Goal: Information Seeking & Learning: Learn about a topic

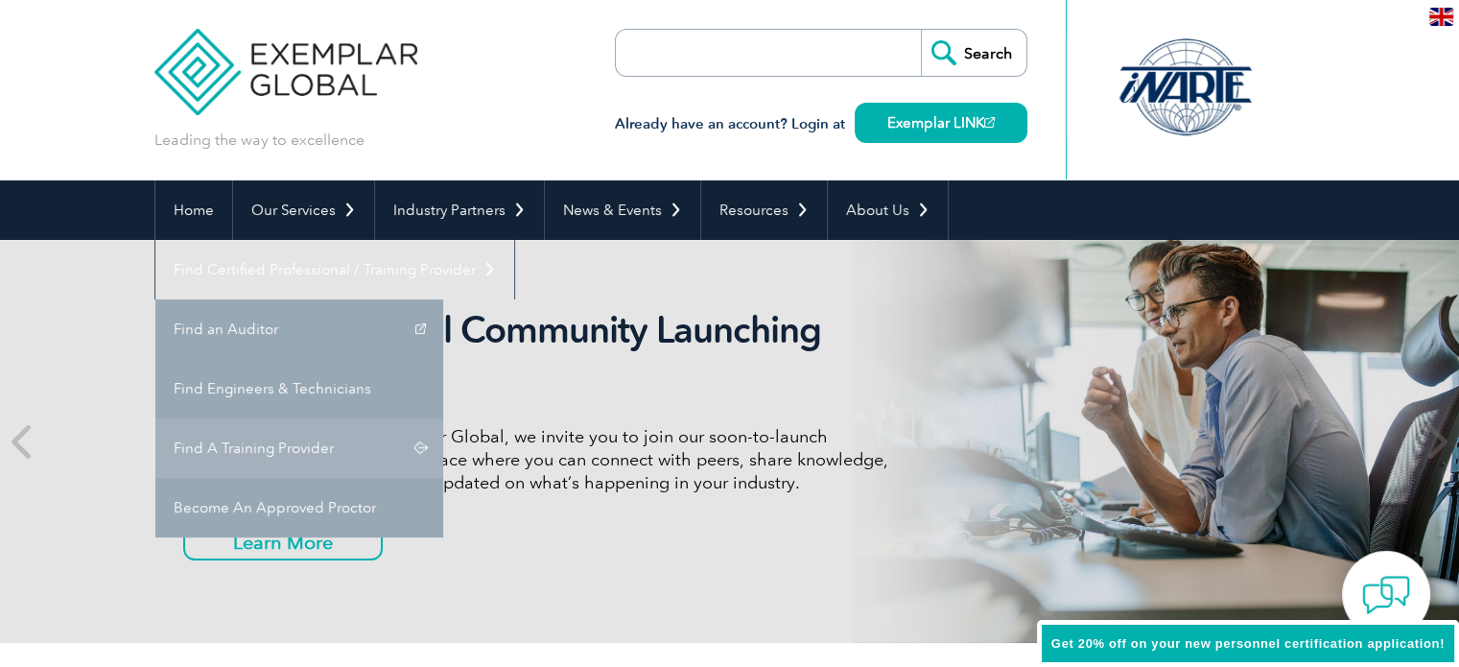
click at [443, 418] on link "Find A Training Provider" at bounding box center [299, 447] width 288 height 59
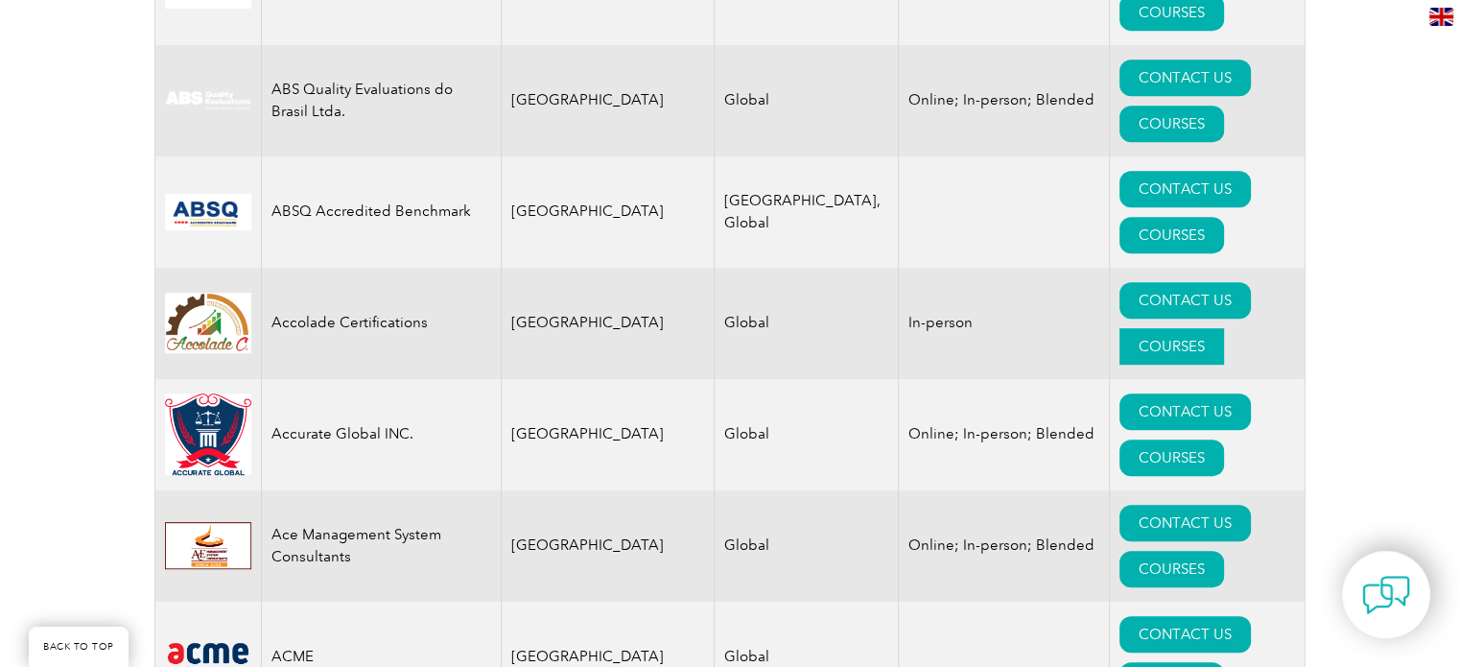
scroll to position [576, 0]
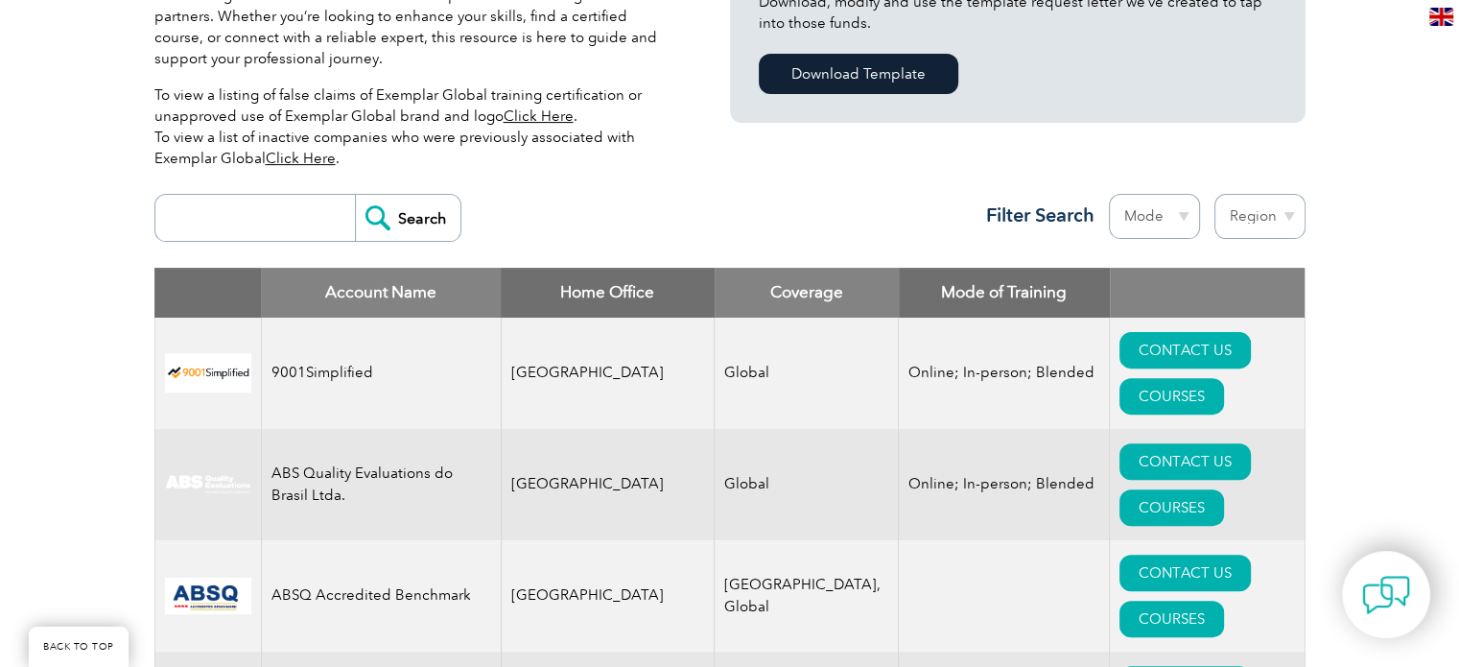
click at [1256, 224] on select "Region Australia Bahrain Bangladesh Brazil Canada Colombia Dominican Republic E…" at bounding box center [1260, 216] width 91 height 45
select select "[GEOGRAPHIC_DATA]"
click at [1215, 194] on select "Region Australia Bahrain Bangladesh Brazil Canada Colombia Dominican Republic E…" at bounding box center [1260, 216] width 91 height 45
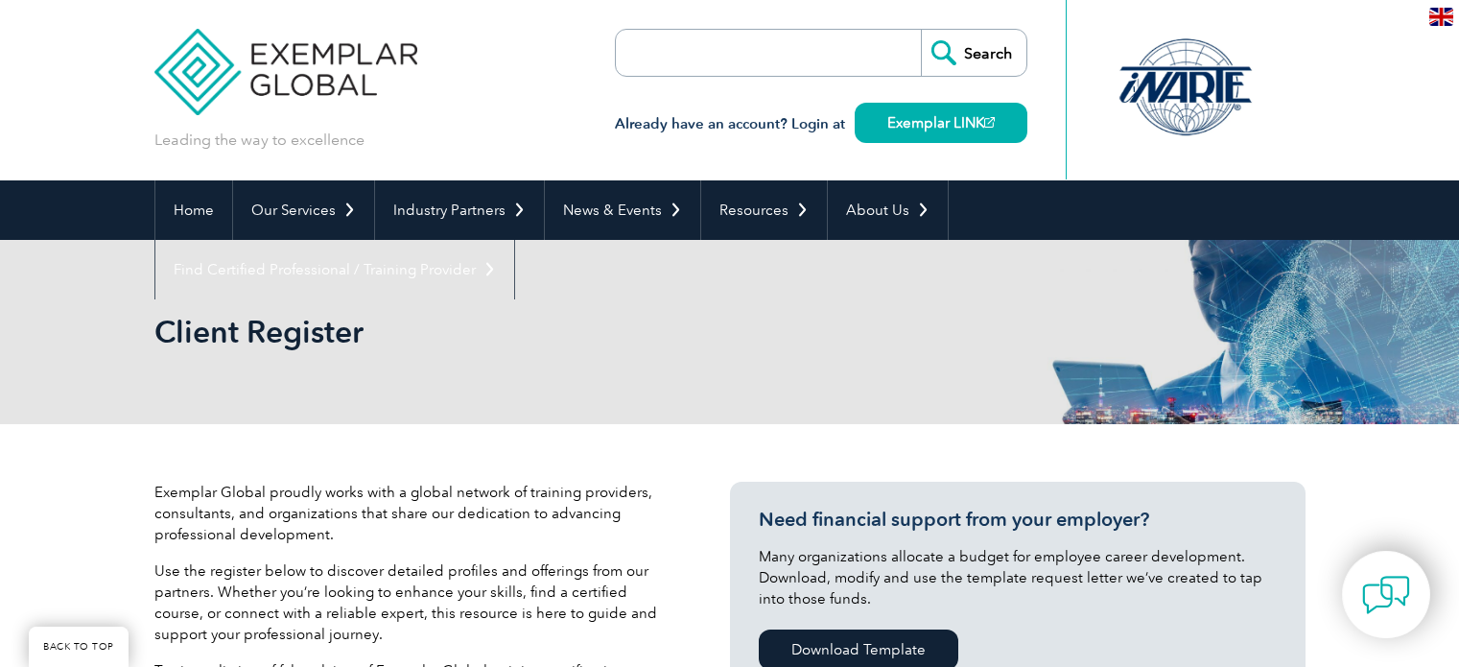
select select "[GEOGRAPHIC_DATA]"
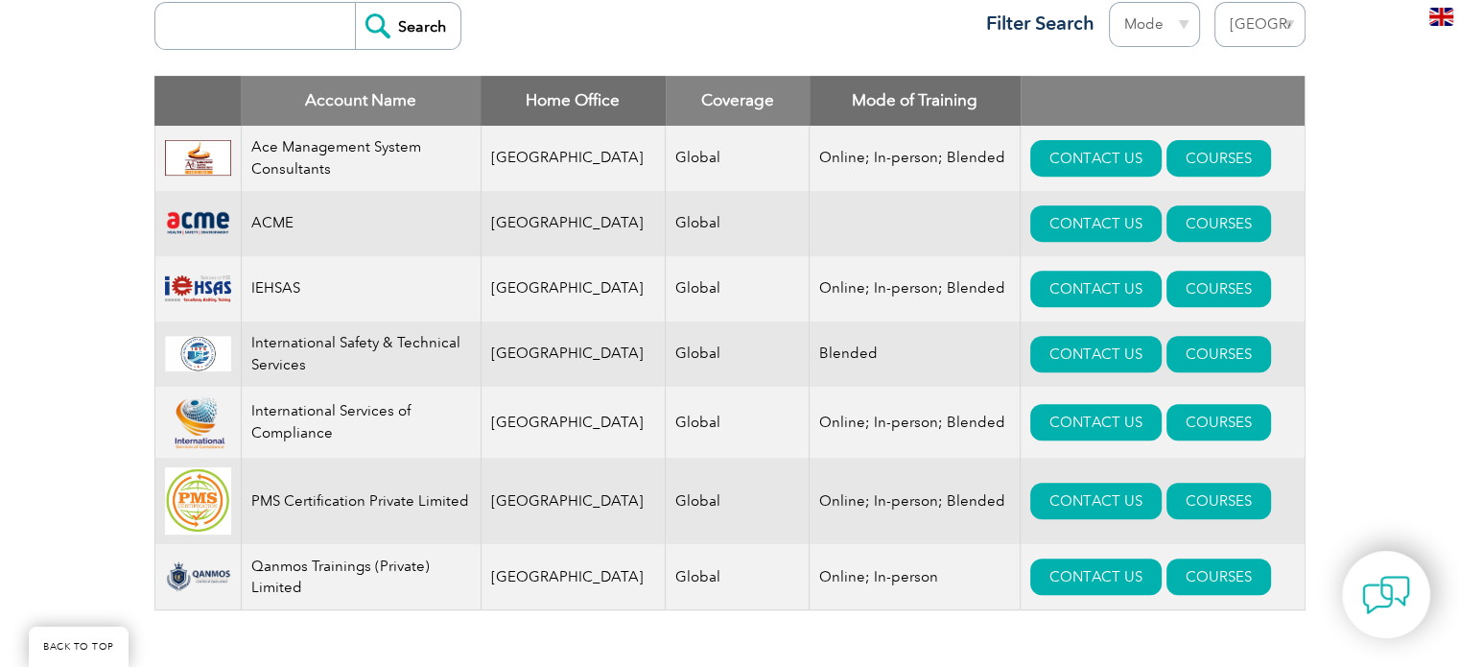
scroll to position [736, 0]
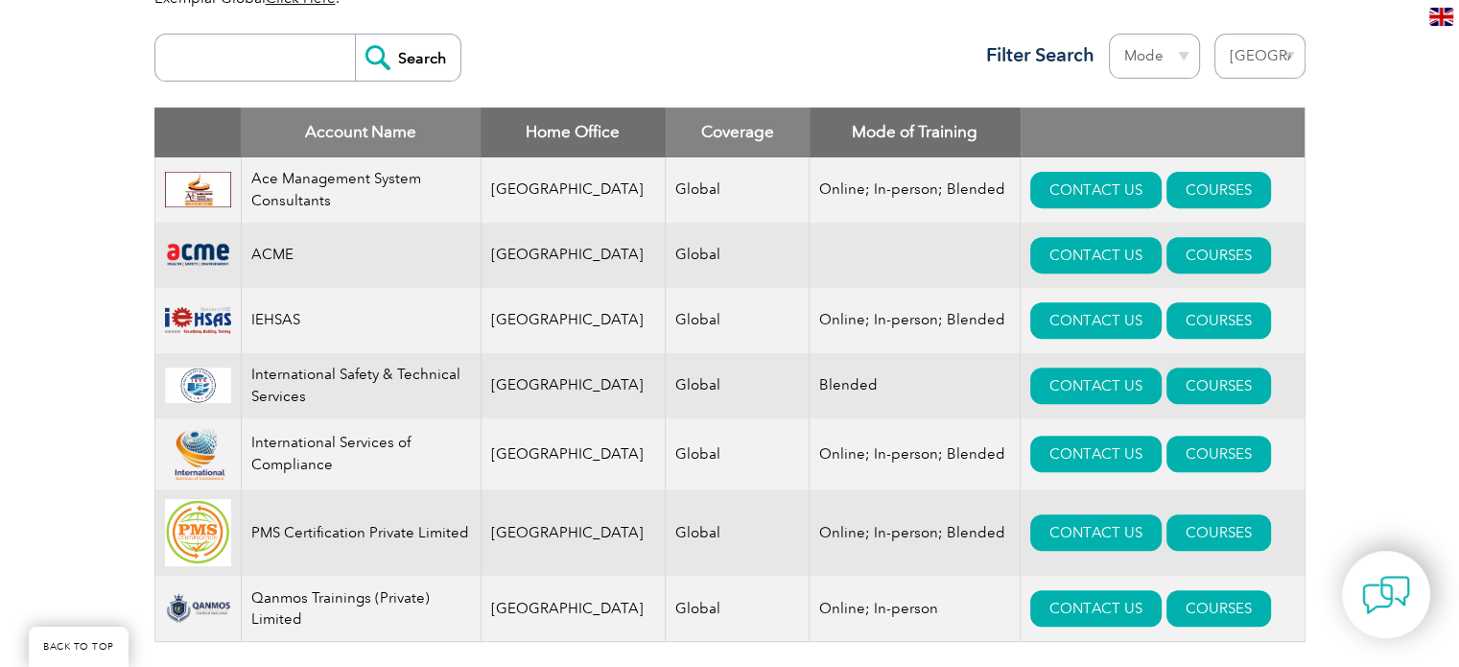
click at [299, 54] on input "search" at bounding box center [260, 58] width 190 height 46
click at [292, 53] on input "search" at bounding box center [260, 58] width 190 height 46
type input "gitchia"
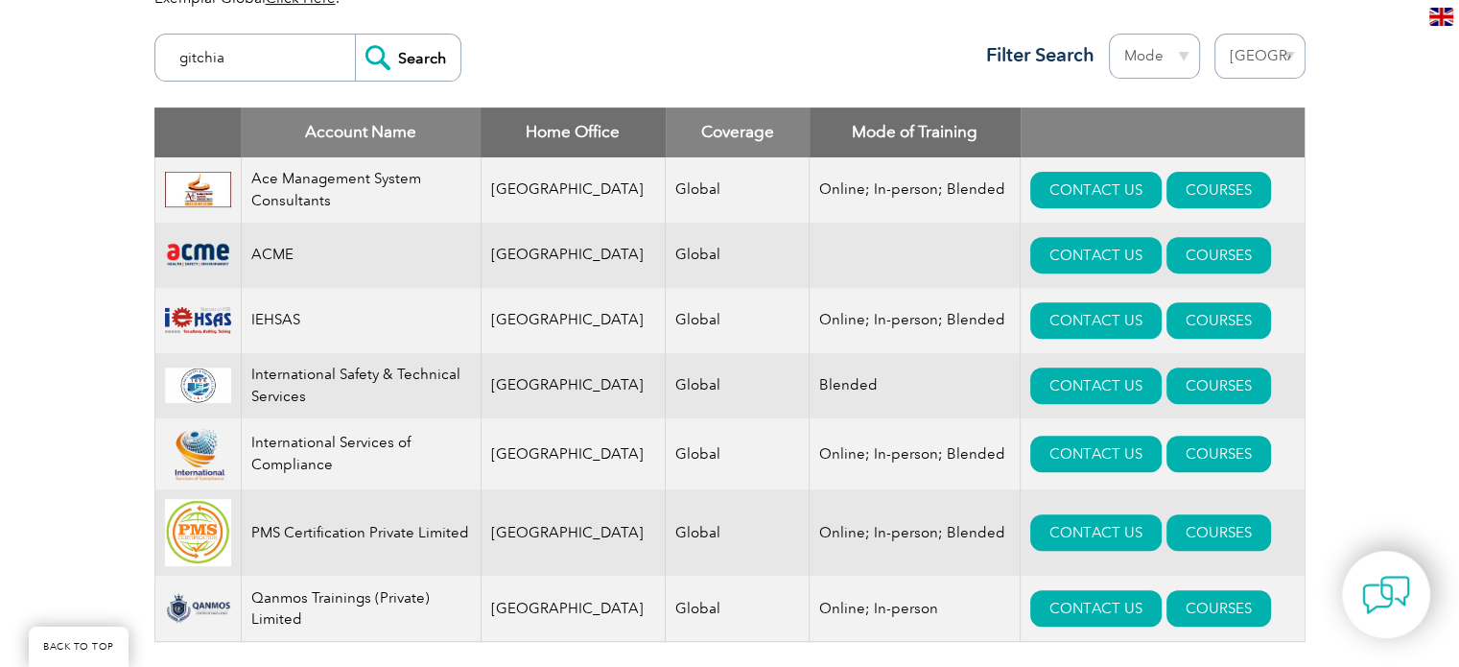
click at [355, 35] on input "Search" at bounding box center [408, 58] width 106 height 46
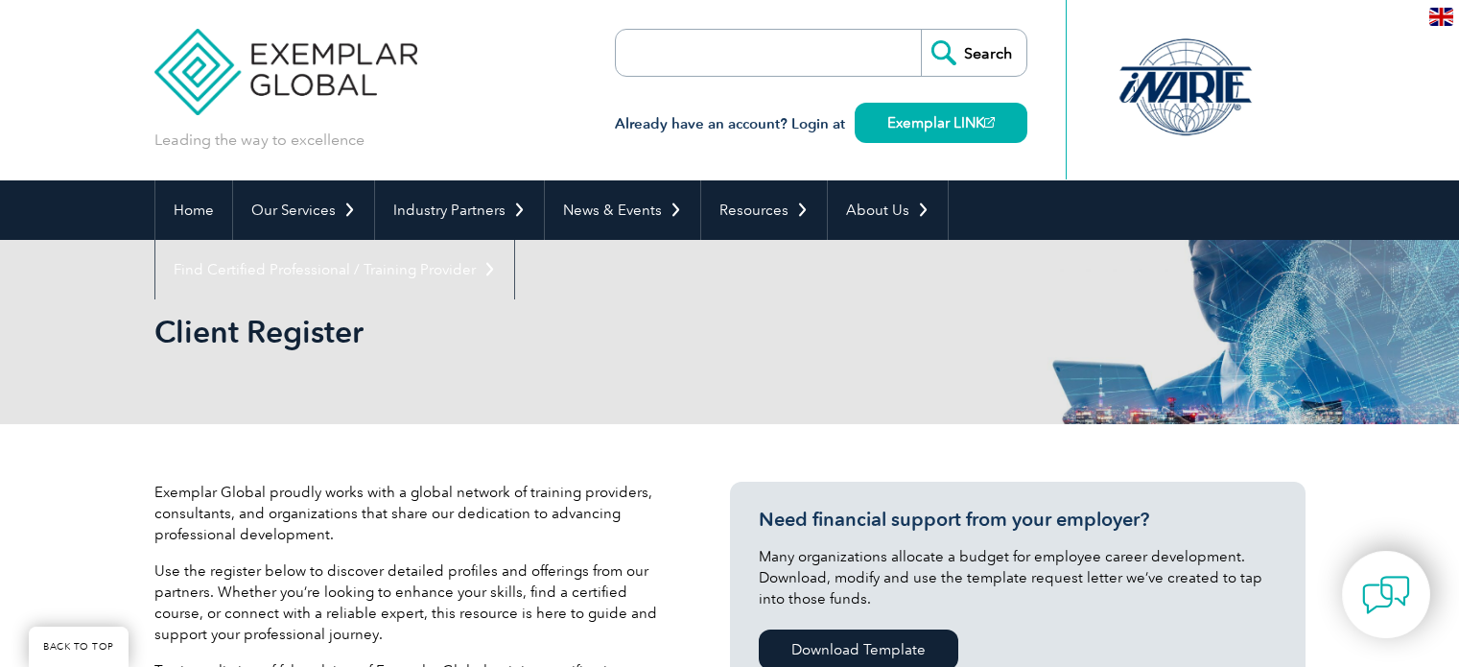
scroll to position [640, 0]
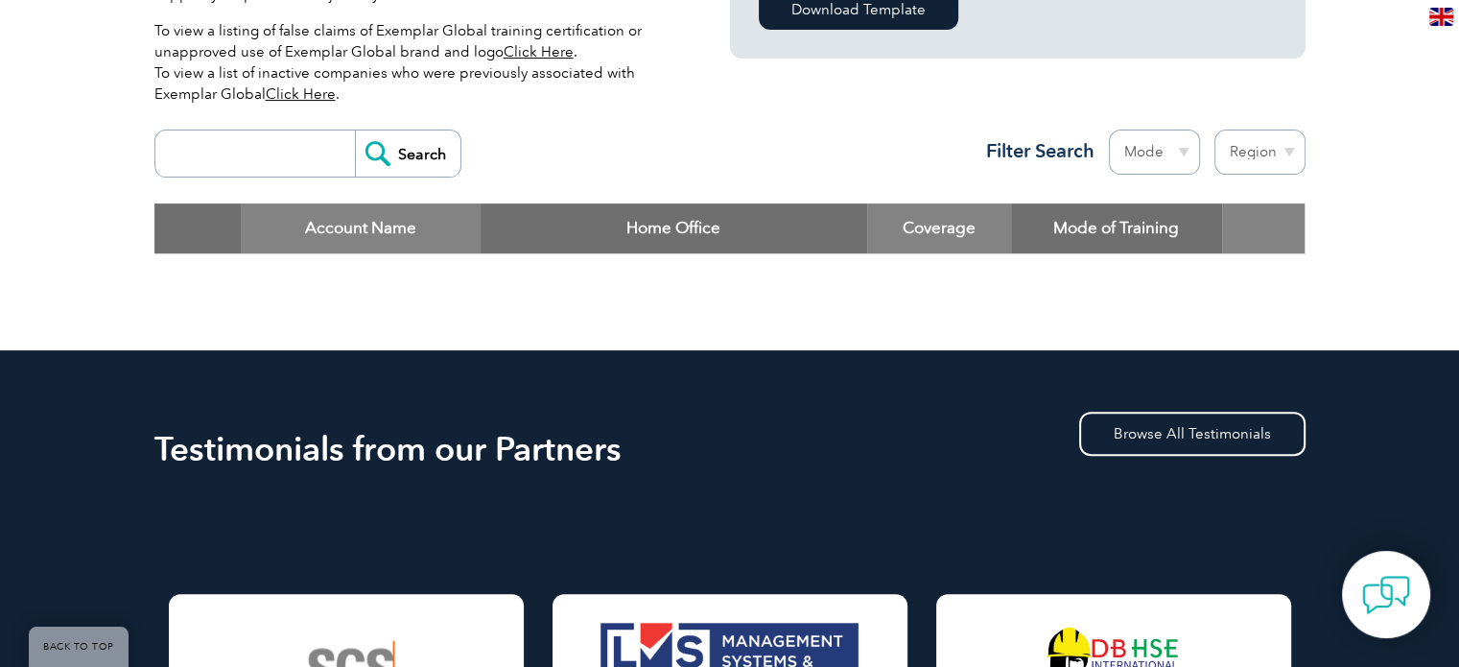
click at [277, 159] on input "search" at bounding box center [260, 153] width 190 height 46
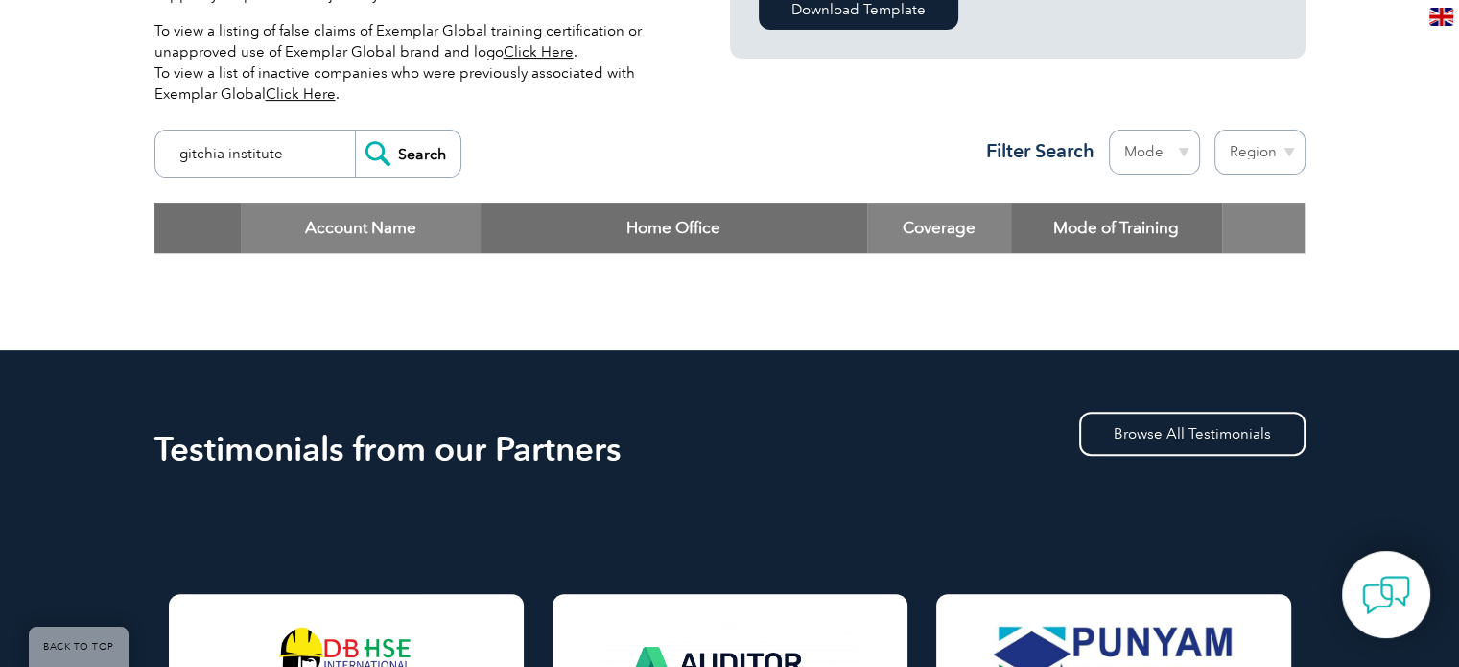
type input "gitchia institute"
click at [355, 130] on input "Search" at bounding box center [408, 153] width 106 height 46
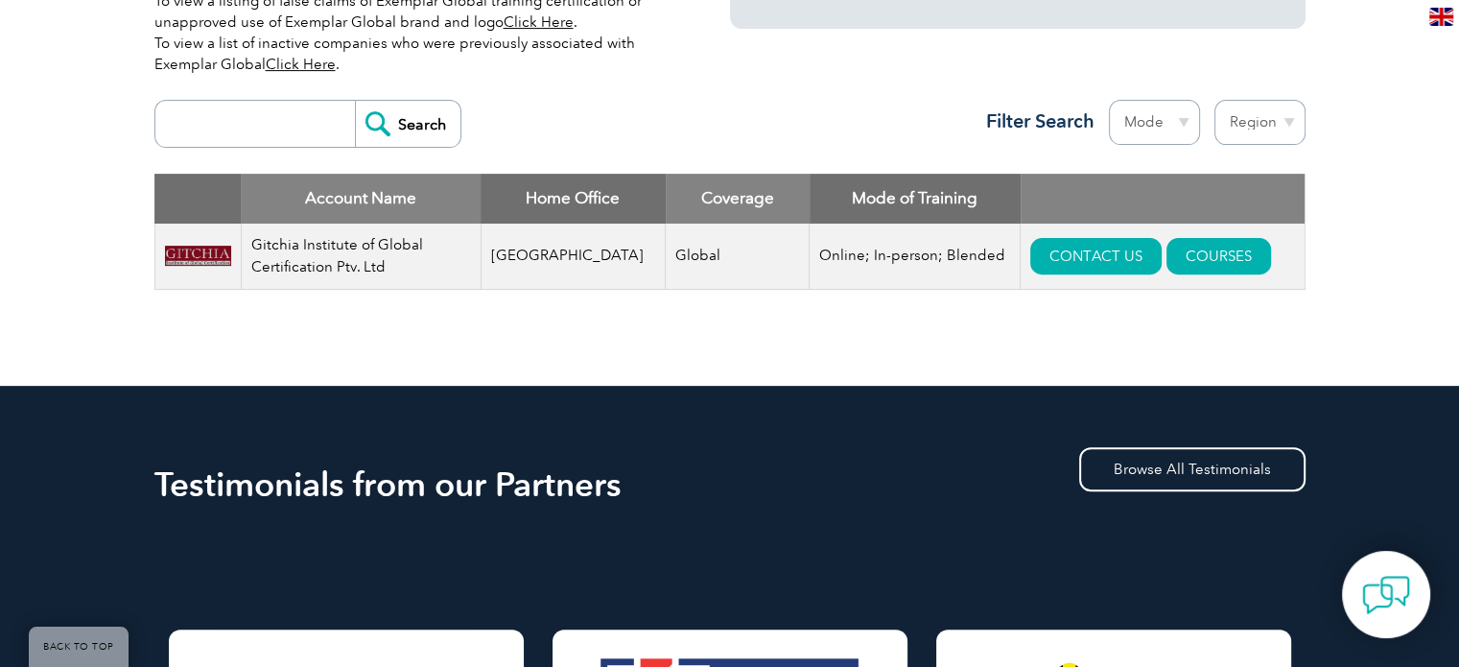
scroll to position [640, 0]
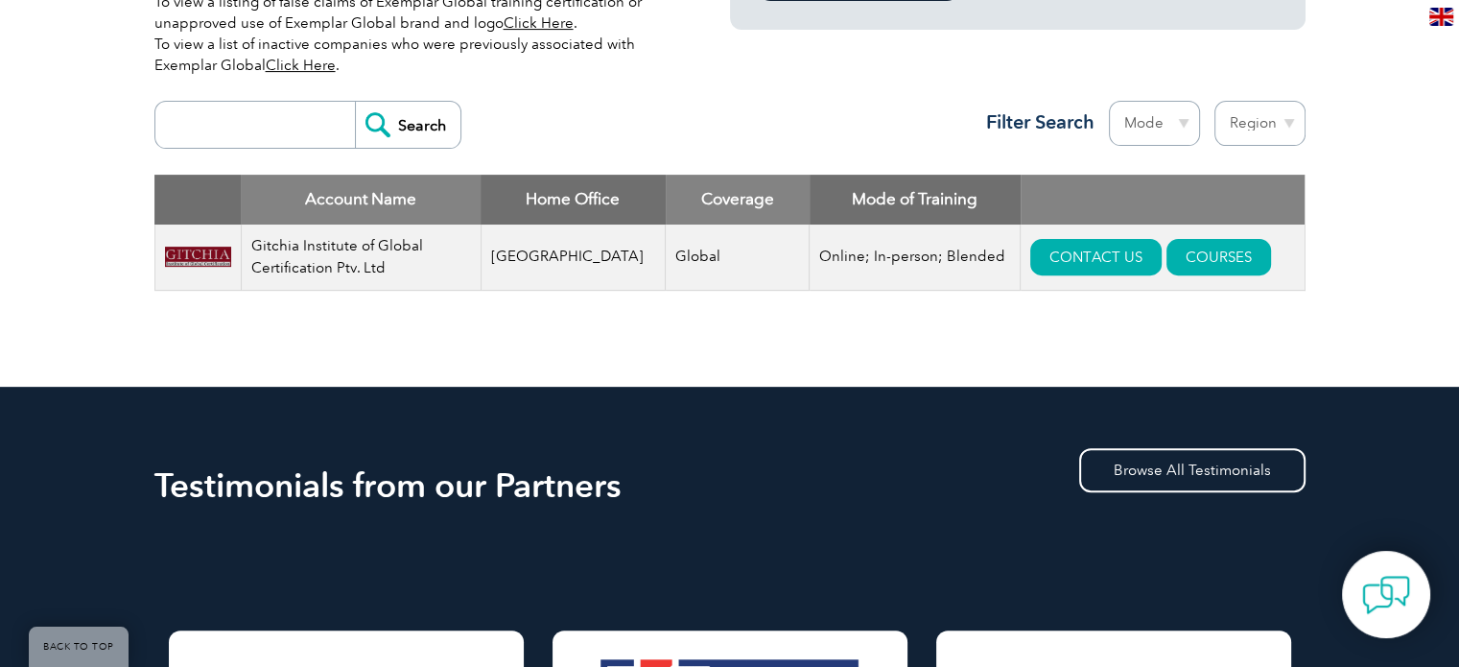
scroll to position [544, 0]
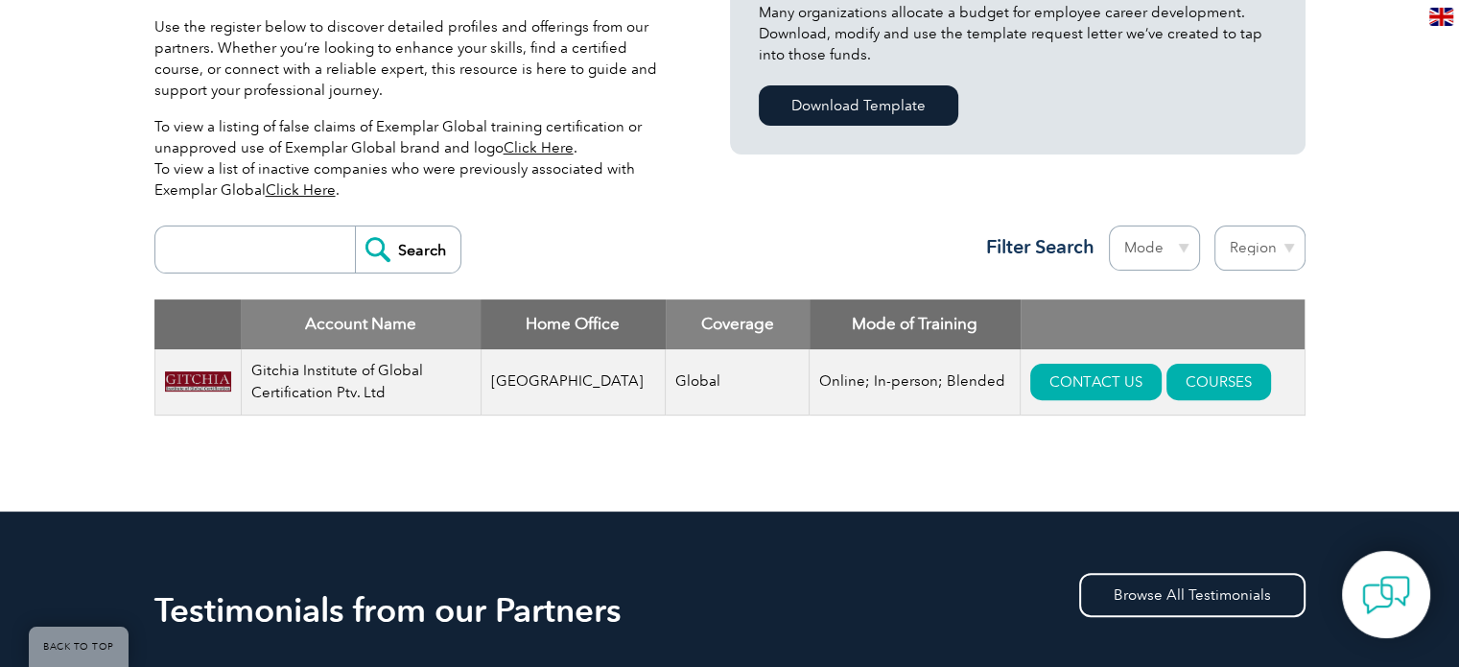
click at [1274, 254] on select "Region [GEOGRAPHIC_DATA] [GEOGRAPHIC_DATA] [GEOGRAPHIC_DATA] [GEOGRAPHIC_DATA] …" at bounding box center [1260, 247] width 91 height 45
select select "[GEOGRAPHIC_DATA]"
click at [1215, 225] on select "Region [GEOGRAPHIC_DATA] [GEOGRAPHIC_DATA] [GEOGRAPHIC_DATA] [GEOGRAPHIC_DATA] …" at bounding box center [1260, 247] width 91 height 45
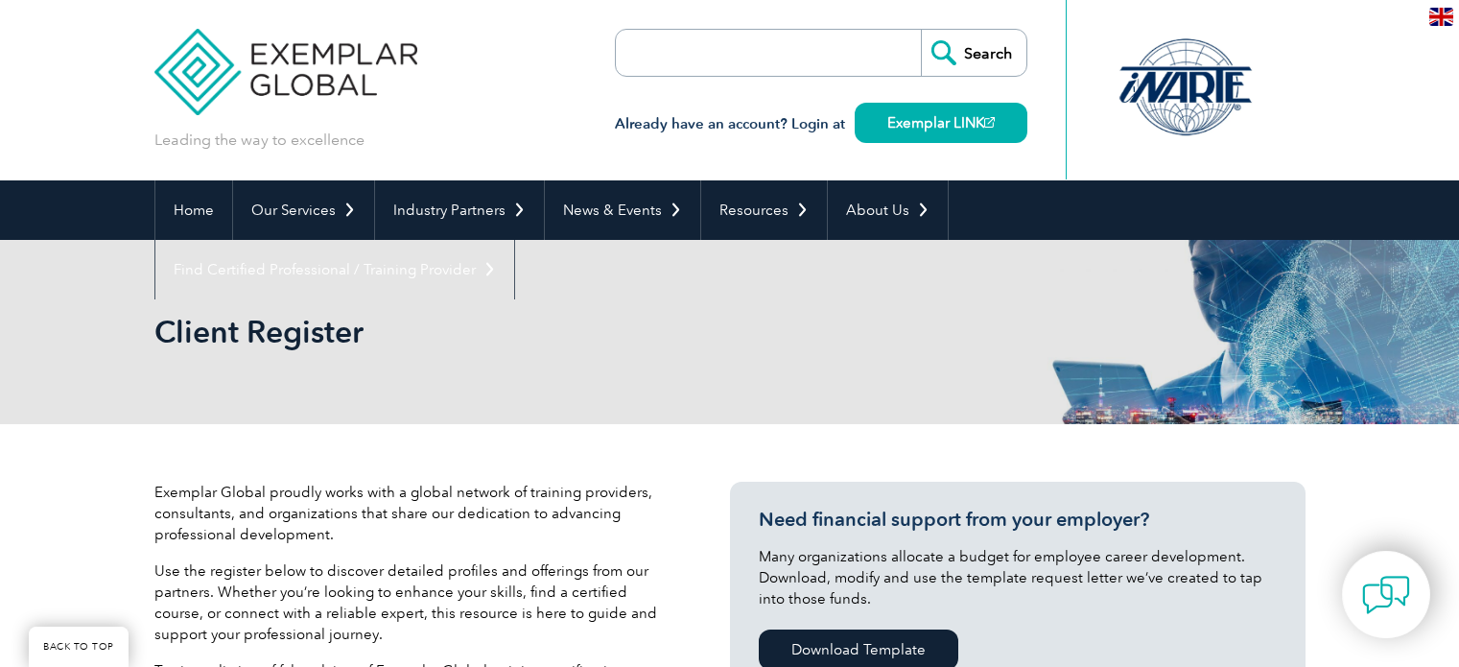
scroll to position [640, 0]
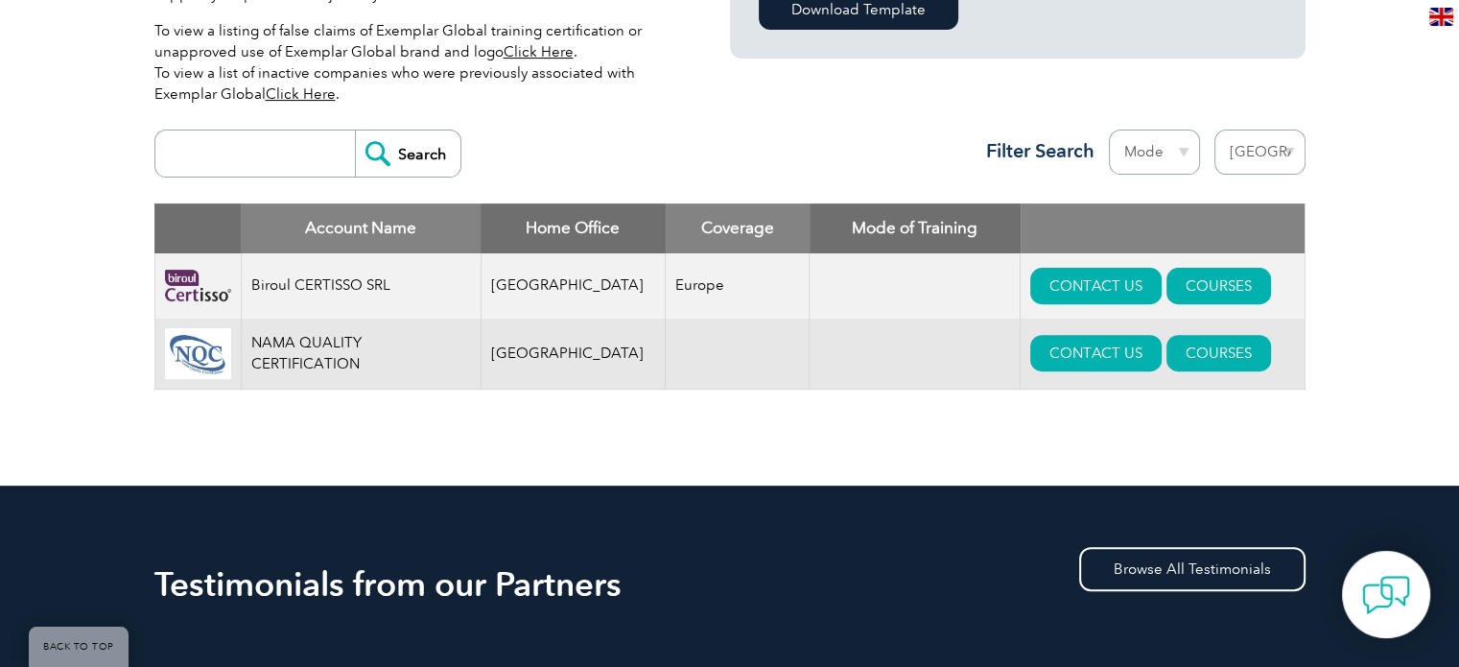
click at [1251, 156] on select "Region [GEOGRAPHIC_DATA] [GEOGRAPHIC_DATA] [GEOGRAPHIC_DATA] [GEOGRAPHIC_DATA] …" at bounding box center [1260, 152] width 91 height 45
select select "[GEOGRAPHIC_DATA]"
click at [1215, 130] on select "Region [GEOGRAPHIC_DATA] [GEOGRAPHIC_DATA] [GEOGRAPHIC_DATA] [GEOGRAPHIC_DATA] …" at bounding box center [1260, 152] width 91 height 45
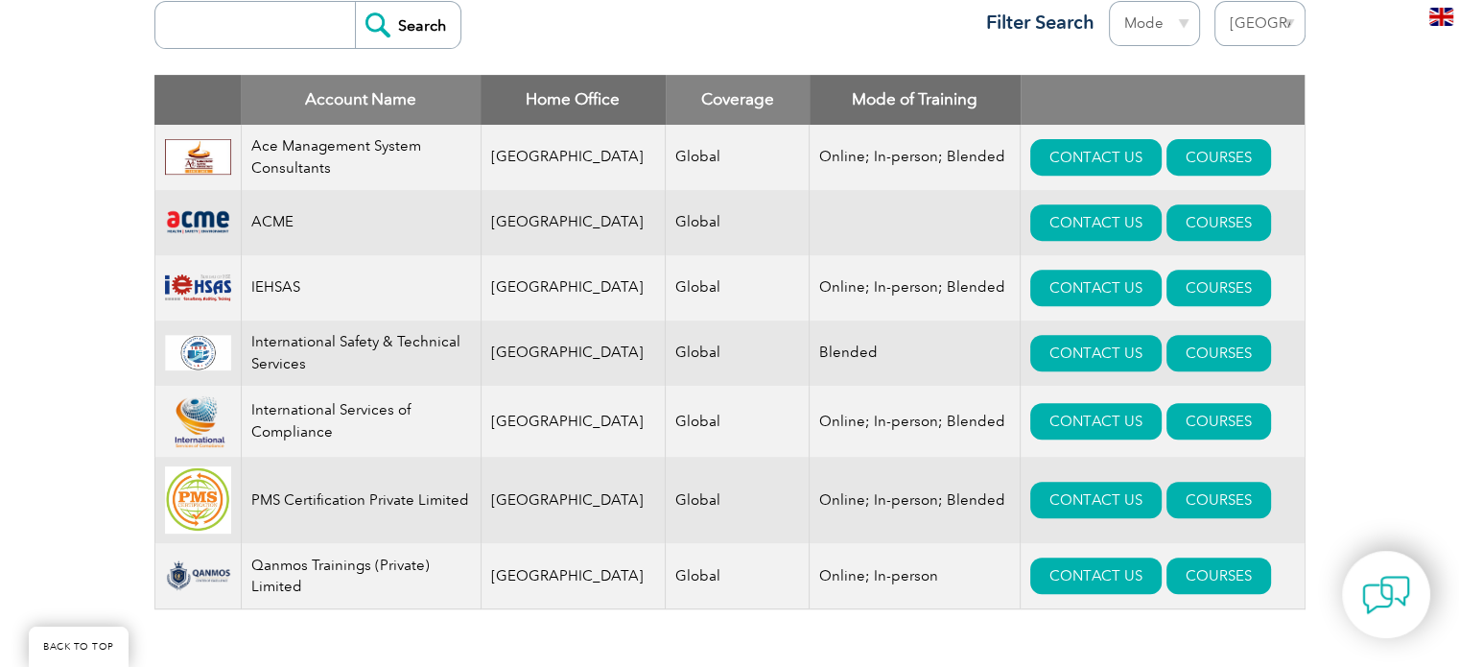
scroll to position [736, 0]
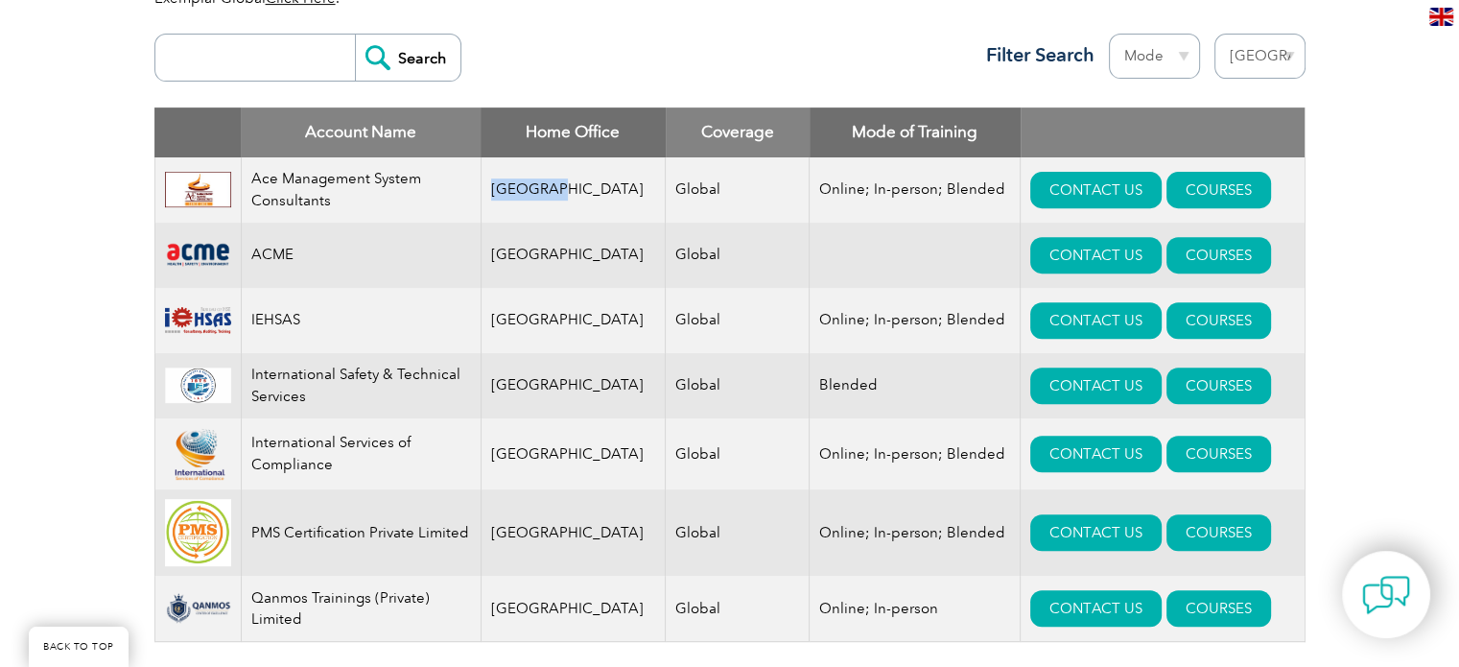
drag, startPoint x: 492, startPoint y: 189, endPoint x: 577, endPoint y: 176, distance: 85.5
click at [565, 184] on td "[GEOGRAPHIC_DATA]" at bounding box center [573, 189] width 185 height 65
click at [558, 134] on th "Home Office" at bounding box center [573, 132] width 185 height 50
drag, startPoint x: 554, startPoint y: 181, endPoint x: 489, endPoint y: 183, distance: 64.3
click at [489, 183] on td "[GEOGRAPHIC_DATA]" at bounding box center [573, 189] width 185 height 65
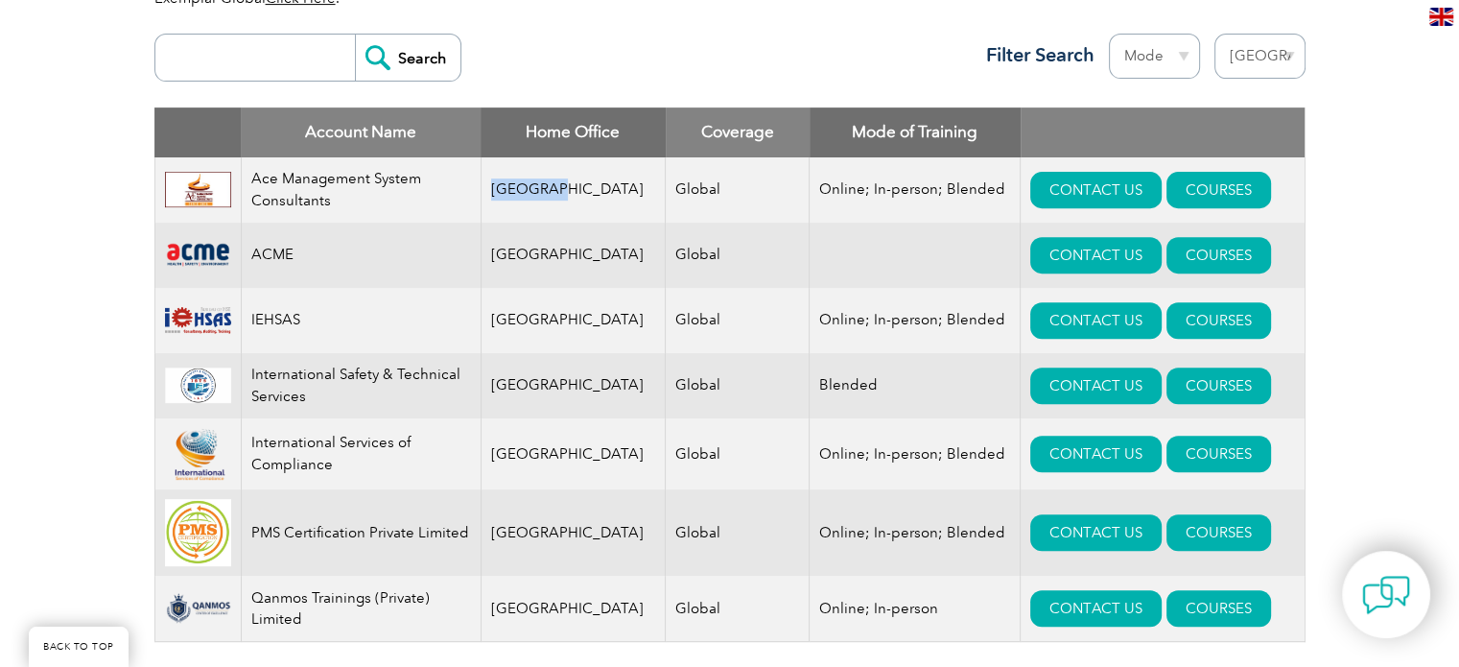
copy td "[GEOGRAPHIC_DATA]"
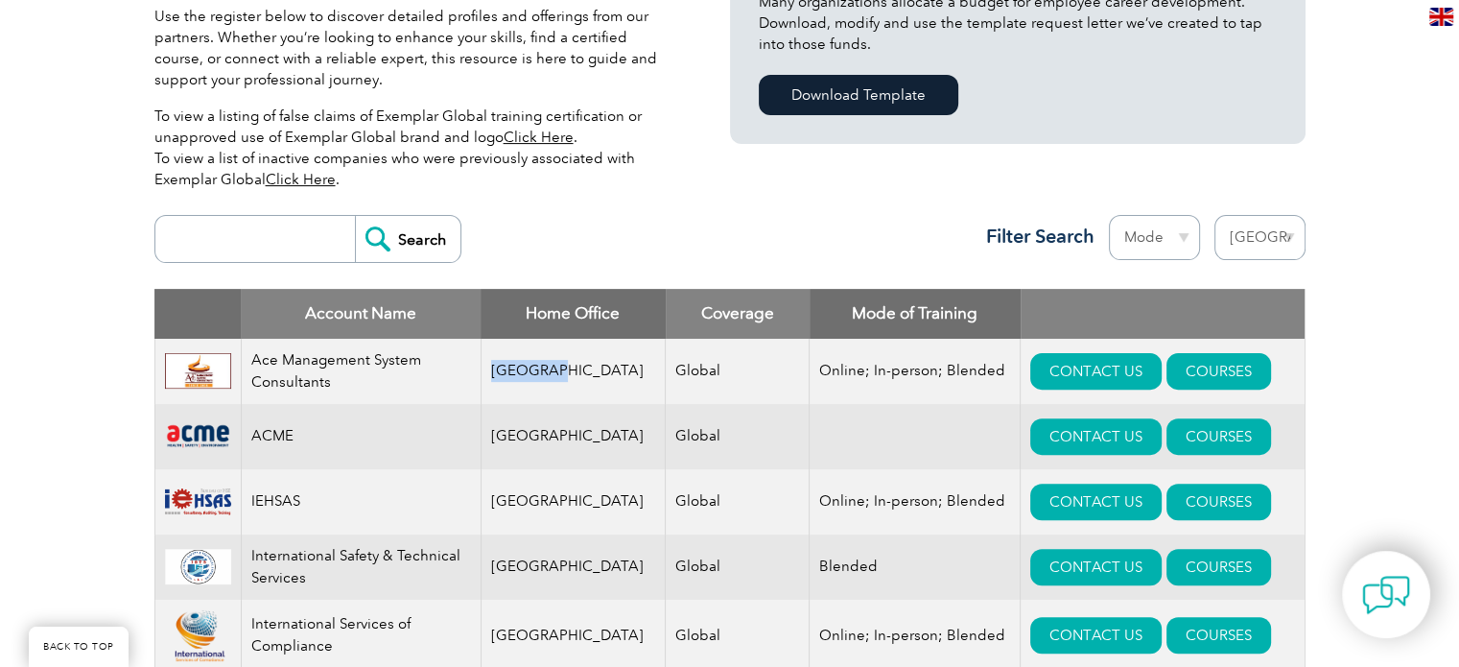
scroll to position [544, 0]
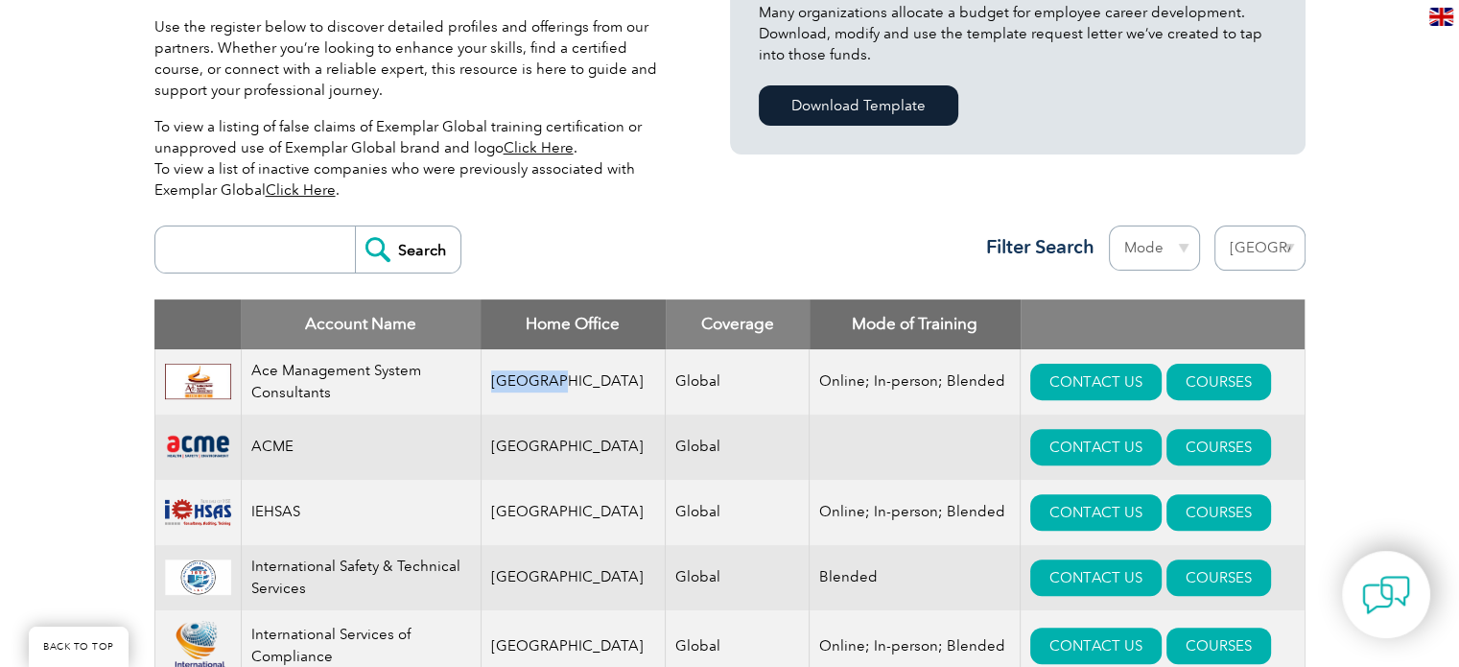
click at [1244, 249] on select "Region [GEOGRAPHIC_DATA] [GEOGRAPHIC_DATA] [GEOGRAPHIC_DATA] [GEOGRAPHIC_DATA] …" at bounding box center [1260, 247] width 91 height 45
select select "[GEOGRAPHIC_DATA]"
click at [1215, 225] on select "Region [GEOGRAPHIC_DATA] [GEOGRAPHIC_DATA] [GEOGRAPHIC_DATA] [GEOGRAPHIC_DATA] …" at bounding box center [1260, 247] width 91 height 45
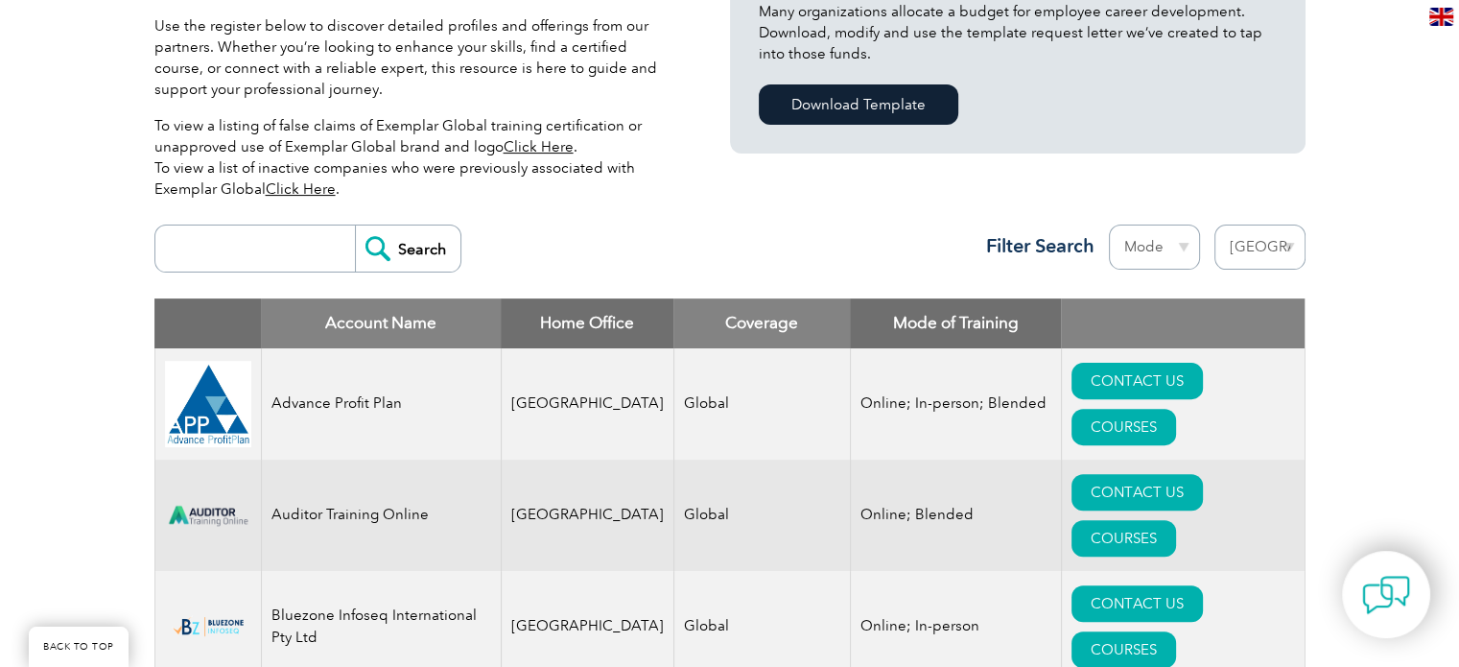
scroll to position [544, 0]
click at [1283, 243] on select "Region [GEOGRAPHIC_DATA] [GEOGRAPHIC_DATA] [GEOGRAPHIC_DATA] [GEOGRAPHIC_DATA] …" at bounding box center [1260, 247] width 91 height 45
select select "[GEOGRAPHIC_DATA]"
click at [1215, 225] on select "Region [GEOGRAPHIC_DATA] [GEOGRAPHIC_DATA] [GEOGRAPHIC_DATA] [GEOGRAPHIC_DATA] …" at bounding box center [1260, 247] width 91 height 45
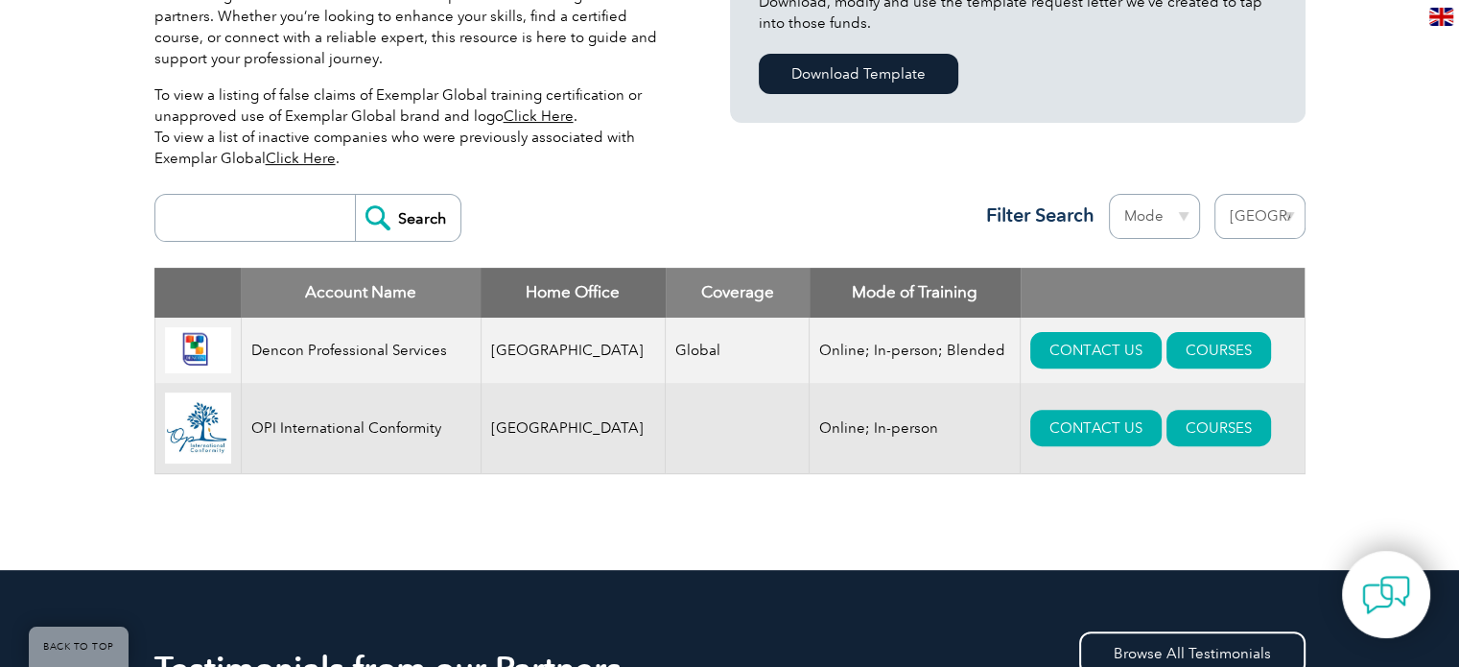
scroll to position [480, 0]
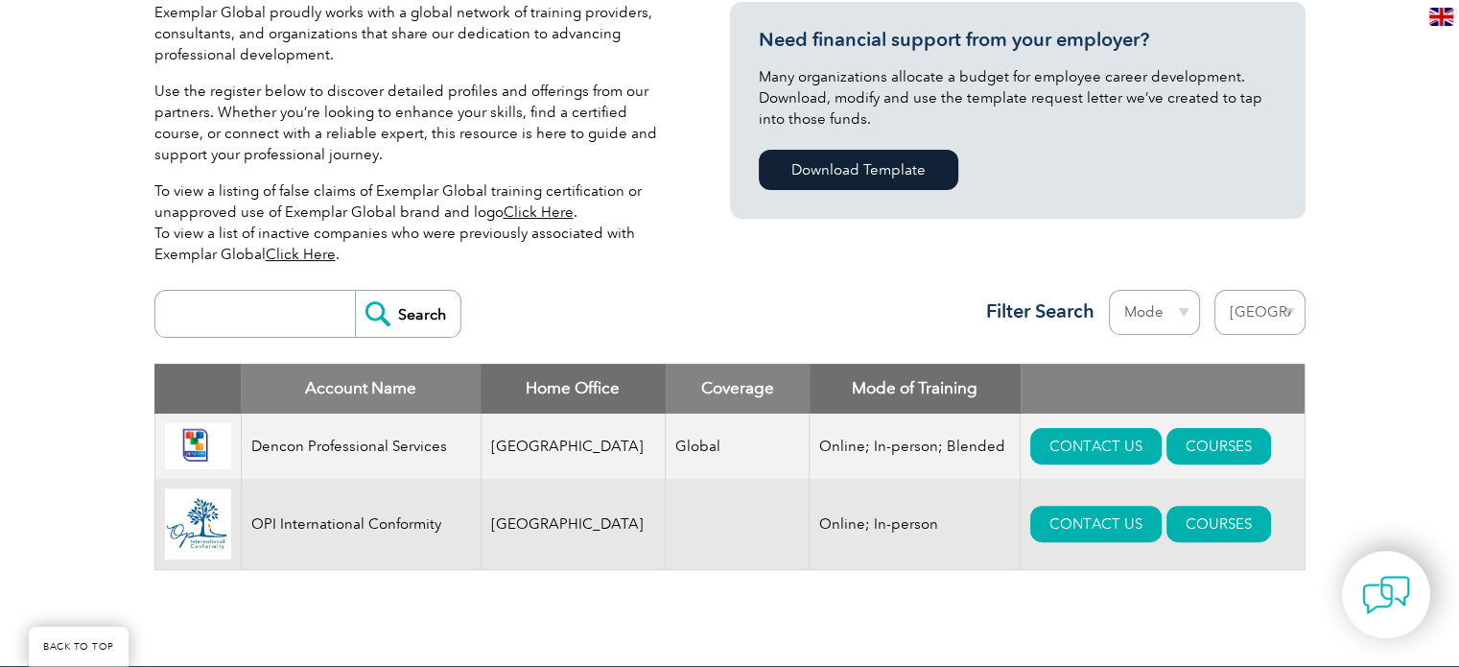
click at [1277, 307] on select "Region [GEOGRAPHIC_DATA] [GEOGRAPHIC_DATA] [GEOGRAPHIC_DATA] [GEOGRAPHIC_DATA] …" at bounding box center [1260, 312] width 91 height 45
select select "[GEOGRAPHIC_DATA]"
click at [1215, 290] on select "Region [GEOGRAPHIC_DATA] [GEOGRAPHIC_DATA] [GEOGRAPHIC_DATA] [GEOGRAPHIC_DATA] …" at bounding box center [1260, 312] width 91 height 45
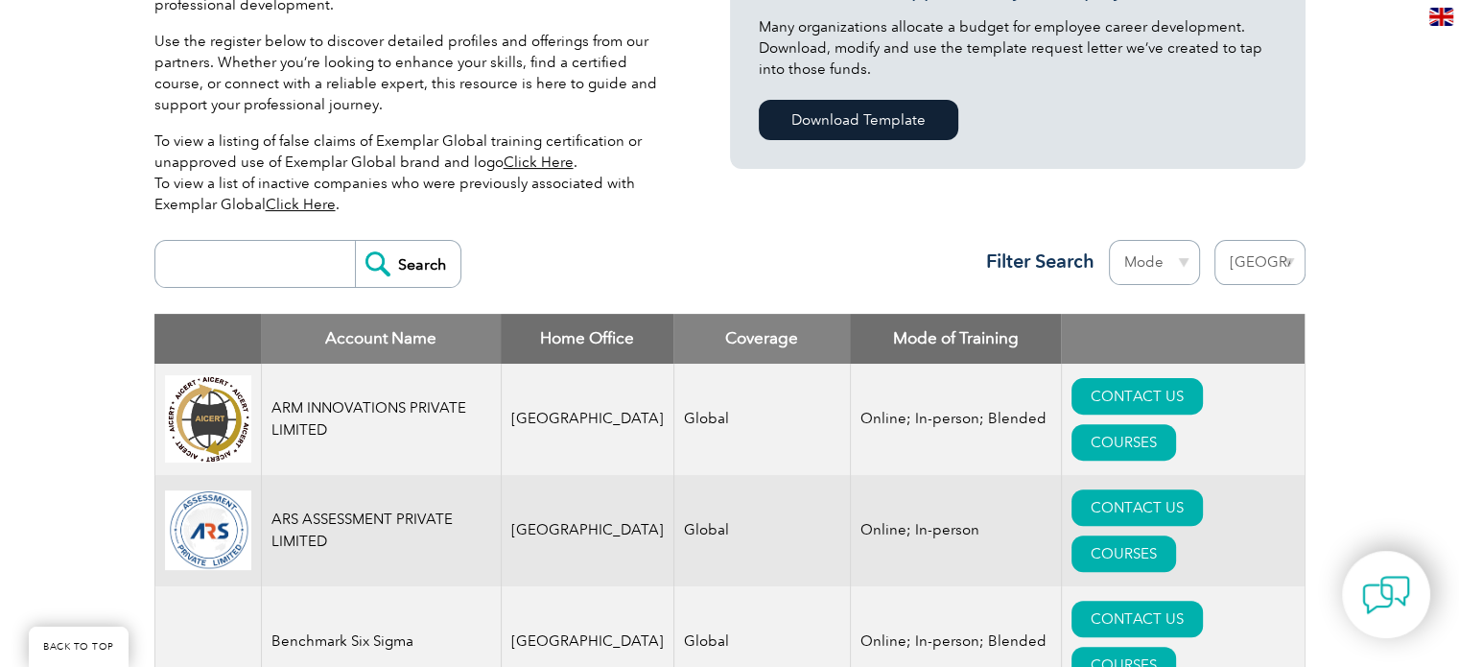
scroll to position [499, 0]
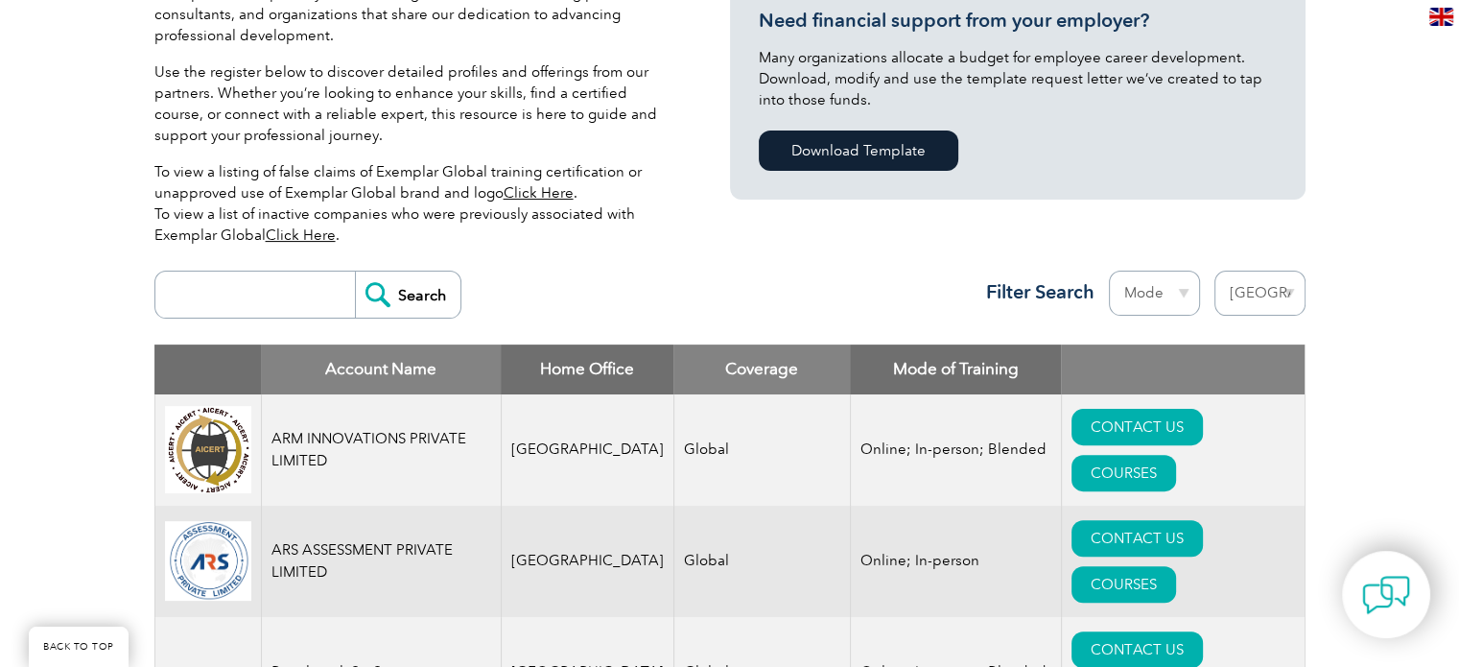
click at [1241, 276] on select "Region Australia Bahrain Bangladesh Brazil Canada Colombia Dominican Republic E…" at bounding box center [1260, 293] width 91 height 45
select select "Panama"
click at [1215, 271] on select "Region Australia Bahrain Bangladesh Brazil Canada Colombia Dominican Republic E…" at bounding box center [1260, 293] width 91 height 45
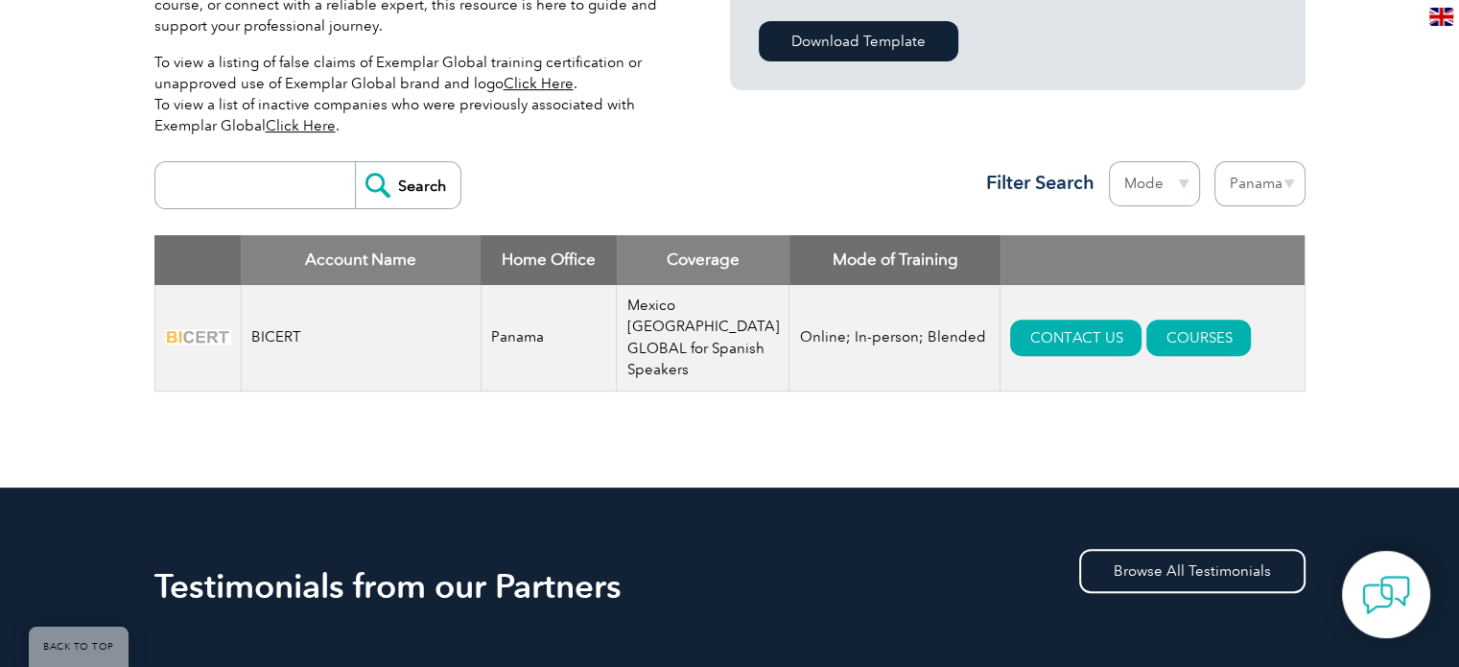
scroll to position [576, 0]
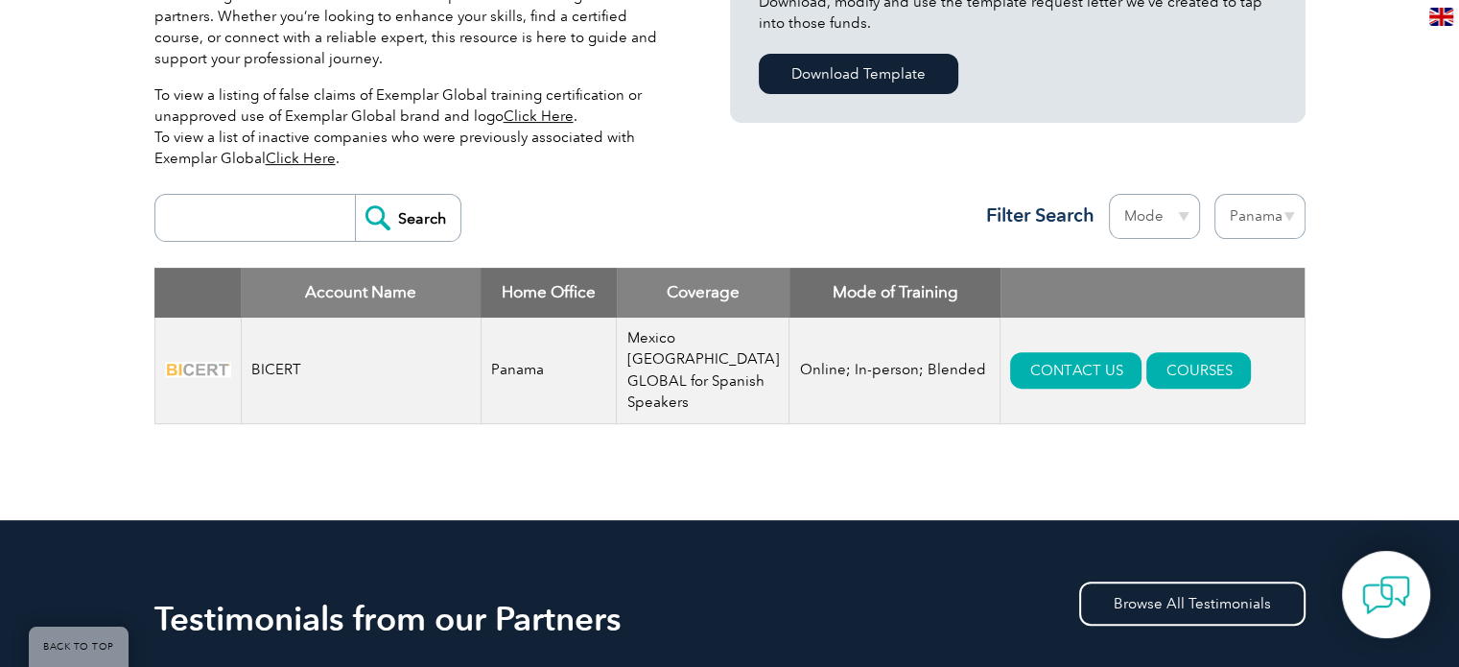
click at [1244, 225] on select "Region [GEOGRAPHIC_DATA] [GEOGRAPHIC_DATA] [GEOGRAPHIC_DATA] [GEOGRAPHIC_DATA] …" at bounding box center [1260, 216] width 91 height 45
select select "[GEOGRAPHIC_DATA]"
click at [1215, 194] on select "Region [GEOGRAPHIC_DATA] [GEOGRAPHIC_DATA] [GEOGRAPHIC_DATA] [GEOGRAPHIC_DATA] …" at bounding box center [1260, 216] width 91 height 45
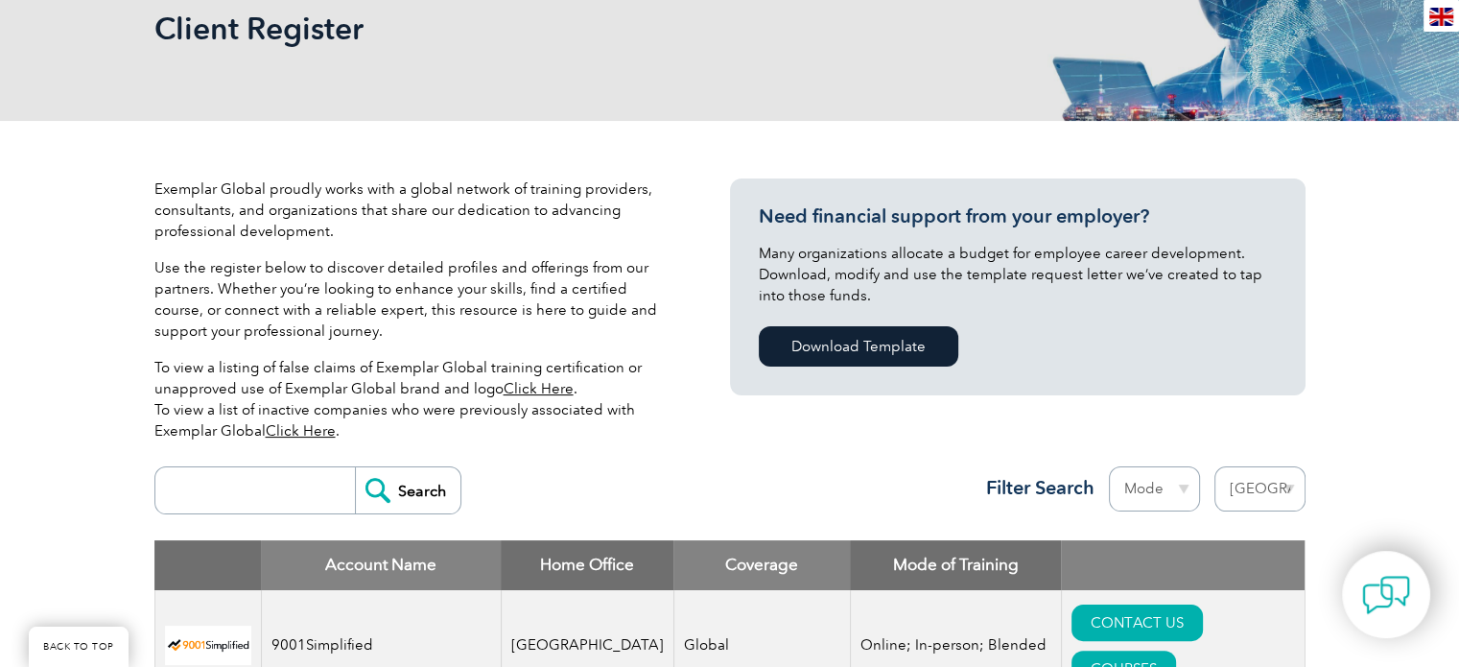
scroll to position [279, 0]
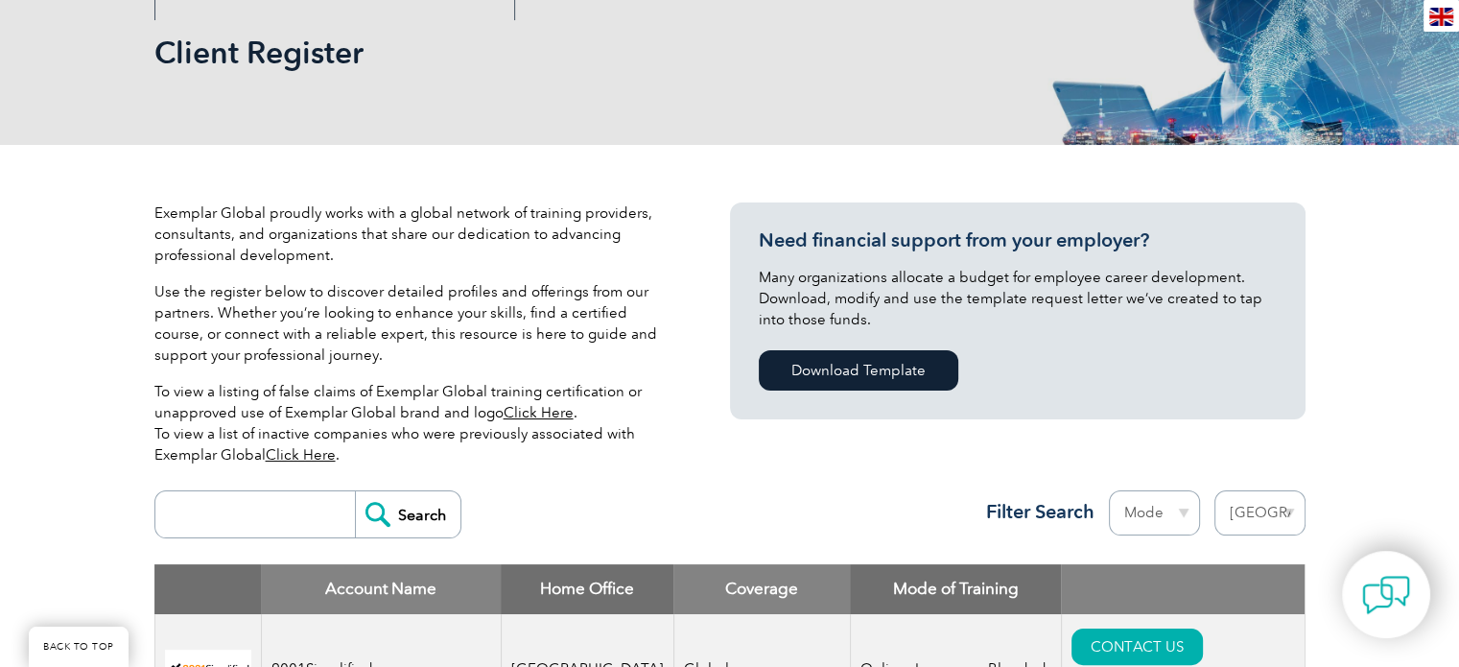
click at [1281, 517] on select "Region Australia Bahrain Bangladesh Brazil Canada Colombia Dominican Republic E…" at bounding box center [1260, 512] width 91 height 45
select select "[GEOGRAPHIC_DATA]"
click at [1215, 490] on select "Region Australia Bahrain Bangladesh Brazil Canada Colombia Dominican Republic E…" at bounding box center [1260, 512] width 91 height 45
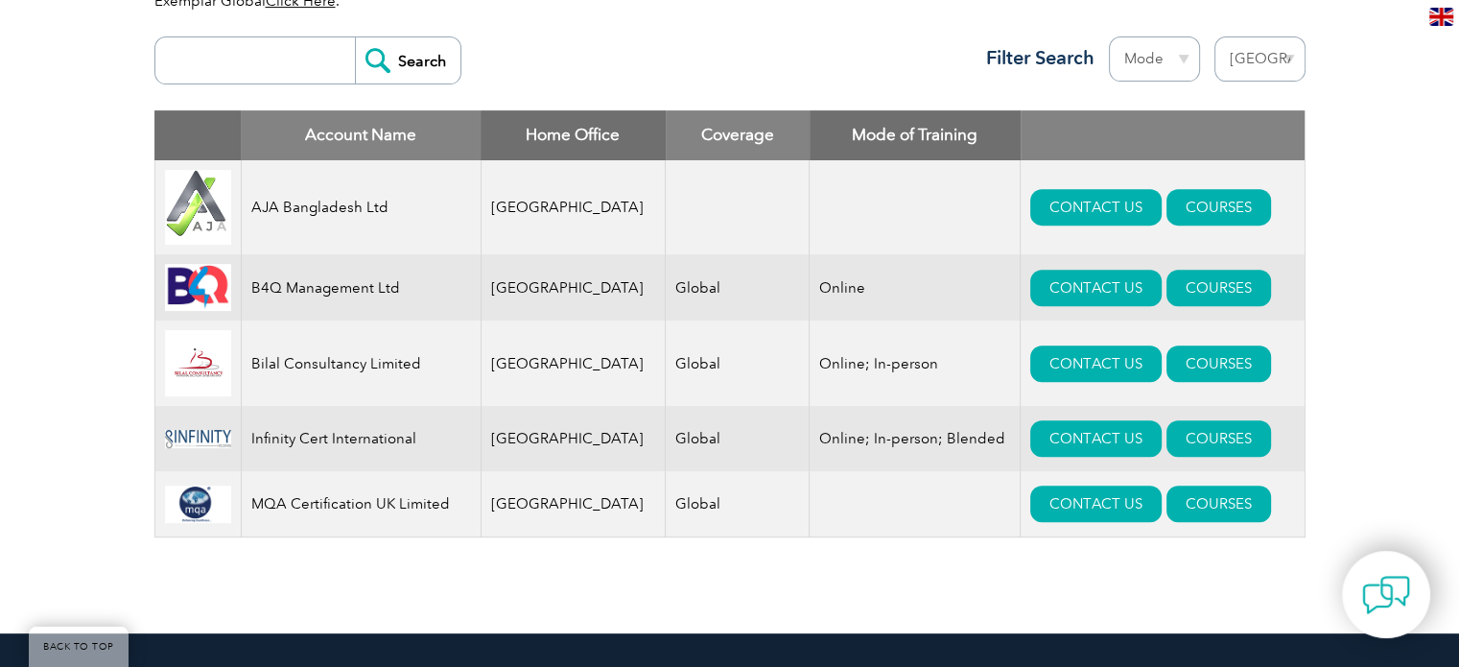
scroll to position [736, 0]
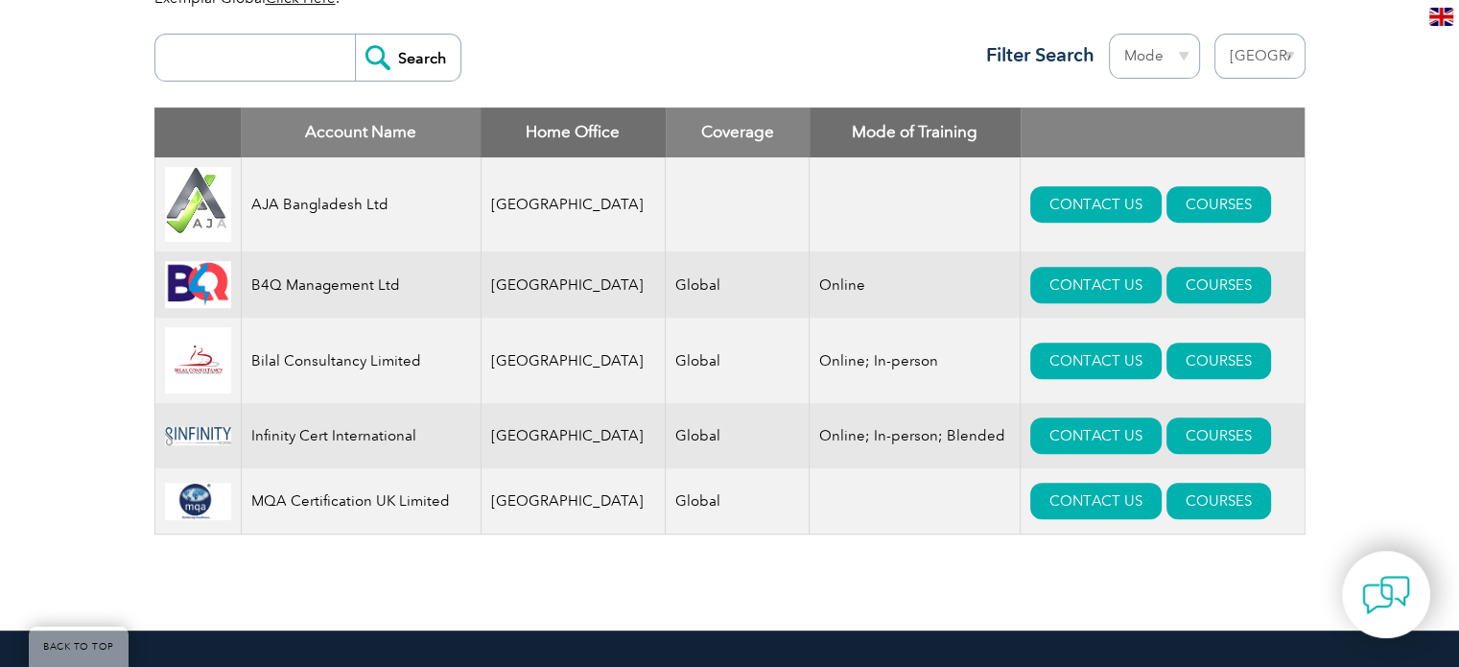
click at [1286, 59] on select "Region [GEOGRAPHIC_DATA] [GEOGRAPHIC_DATA] [GEOGRAPHIC_DATA] [GEOGRAPHIC_DATA] …" at bounding box center [1260, 56] width 91 height 45
select select "[GEOGRAPHIC_DATA]"
click at [1215, 34] on select "Region [GEOGRAPHIC_DATA] [GEOGRAPHIC_DATA] [GEOGRAPHIC_DATA] [GEOGRAPHIC_DATA] …" at bounding box center [1260, 56] width 91 height 45
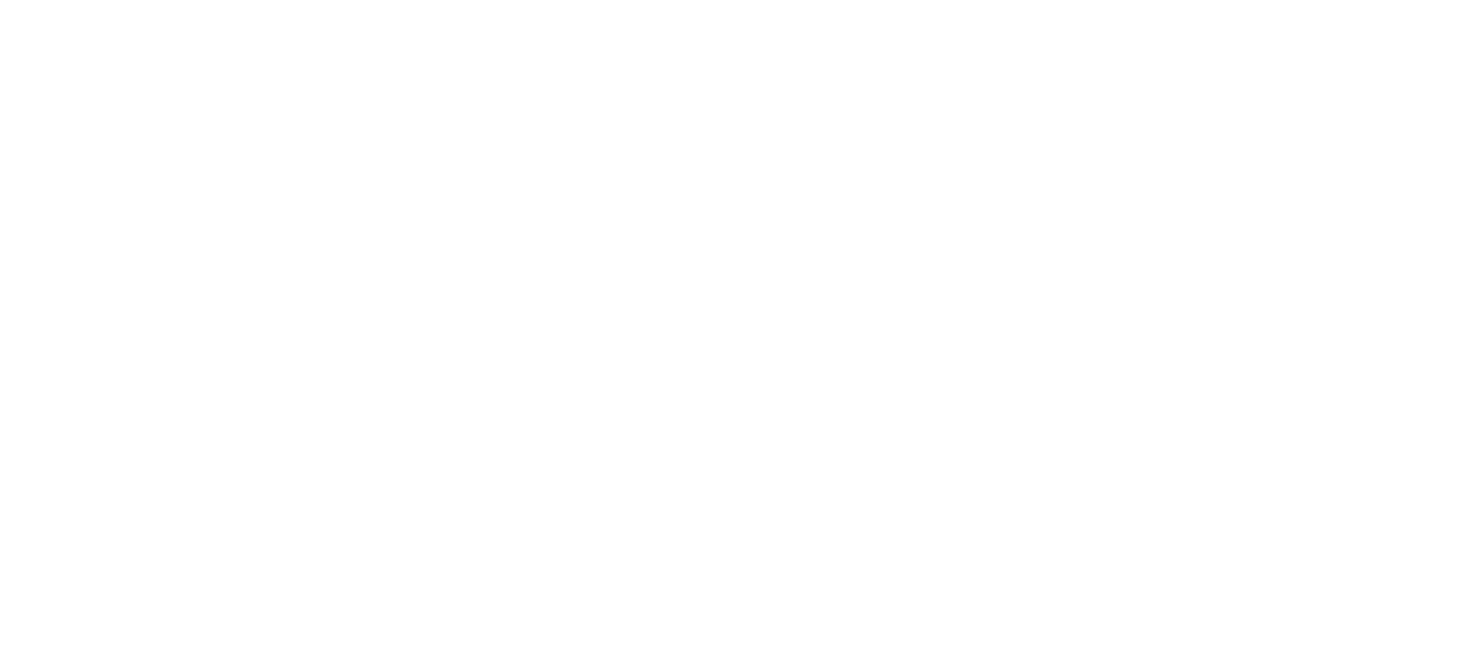
select select "[GEOGRAPHIC_DATA]"
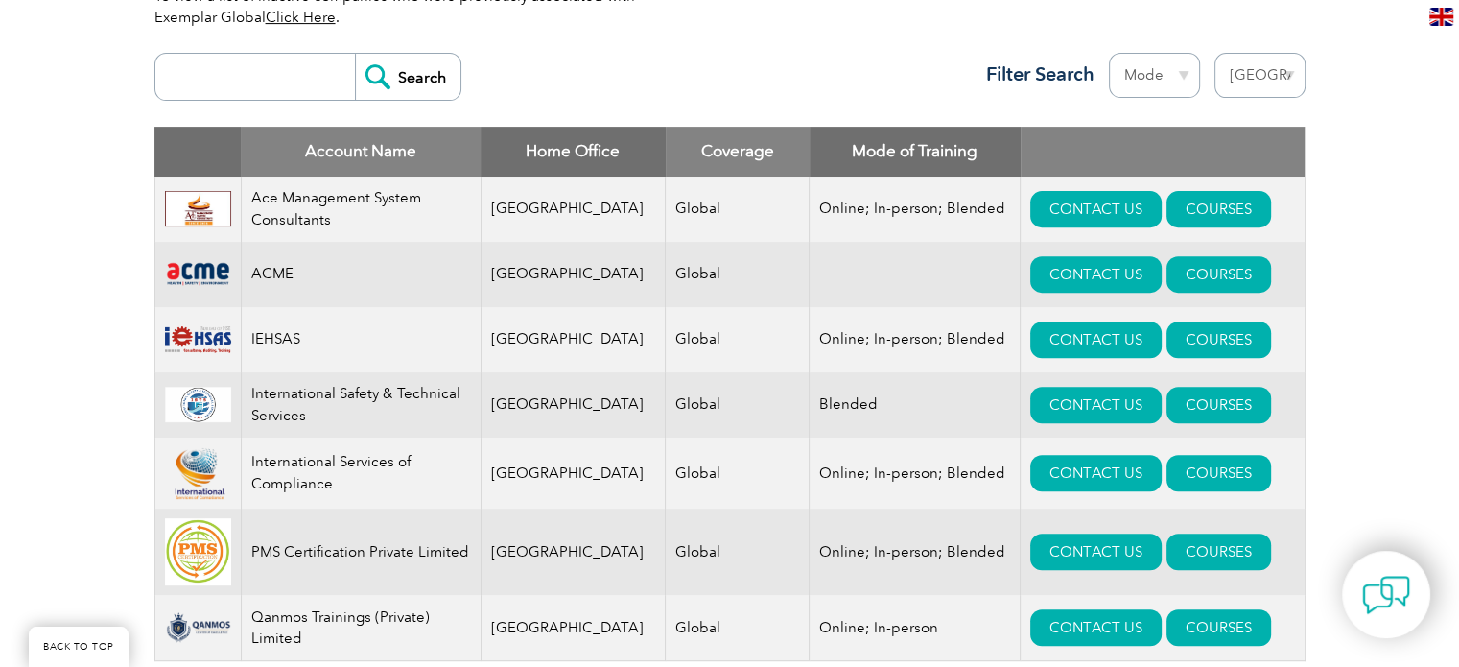
scroll to position [672, 0]
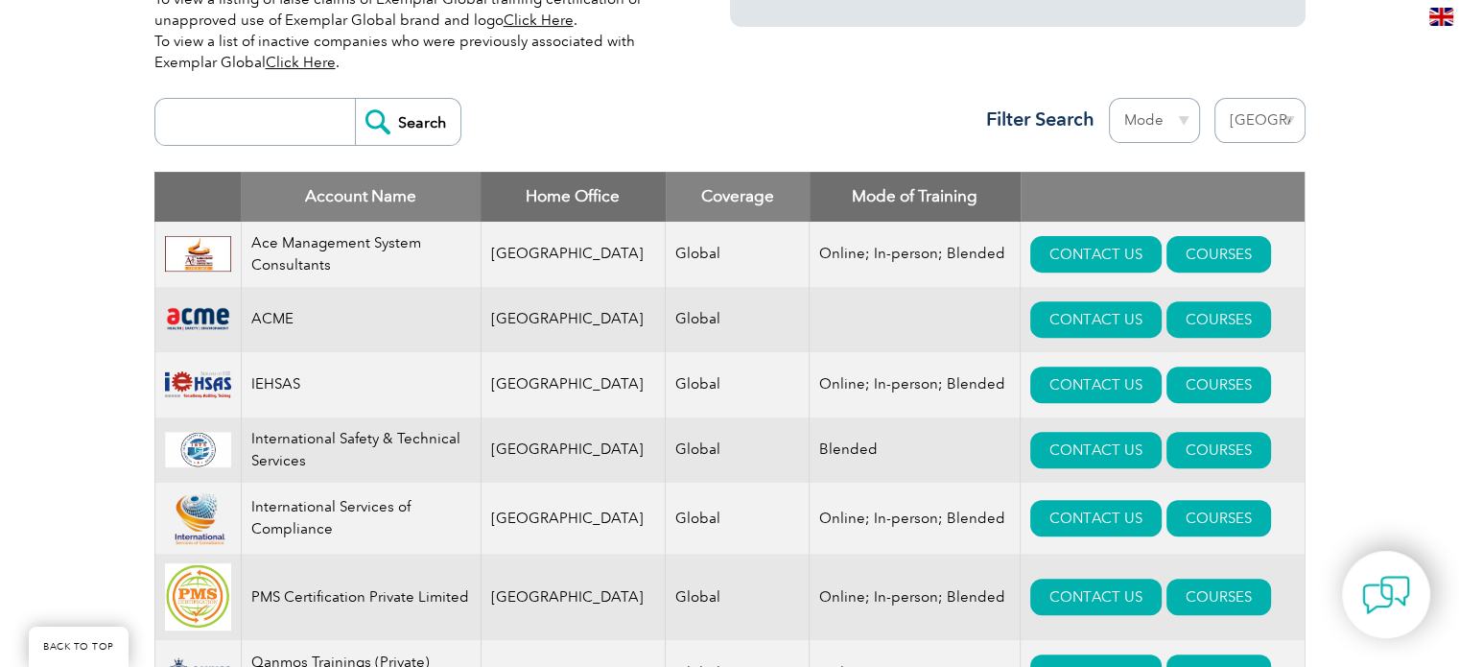
click at [1267, 111] on select "Region Australia Bahrain Bangladesh Brazil Canada Colombia Dominican Republic E…" at bounding box center [1260, 120] width 91 height 45
select select
click at [1215, 98] on select "Region Australia Bahrain Bangladesh Brazil Canada Colombia Dominican Republic E…" at bounding box center [1260, 120] width 91 height 45
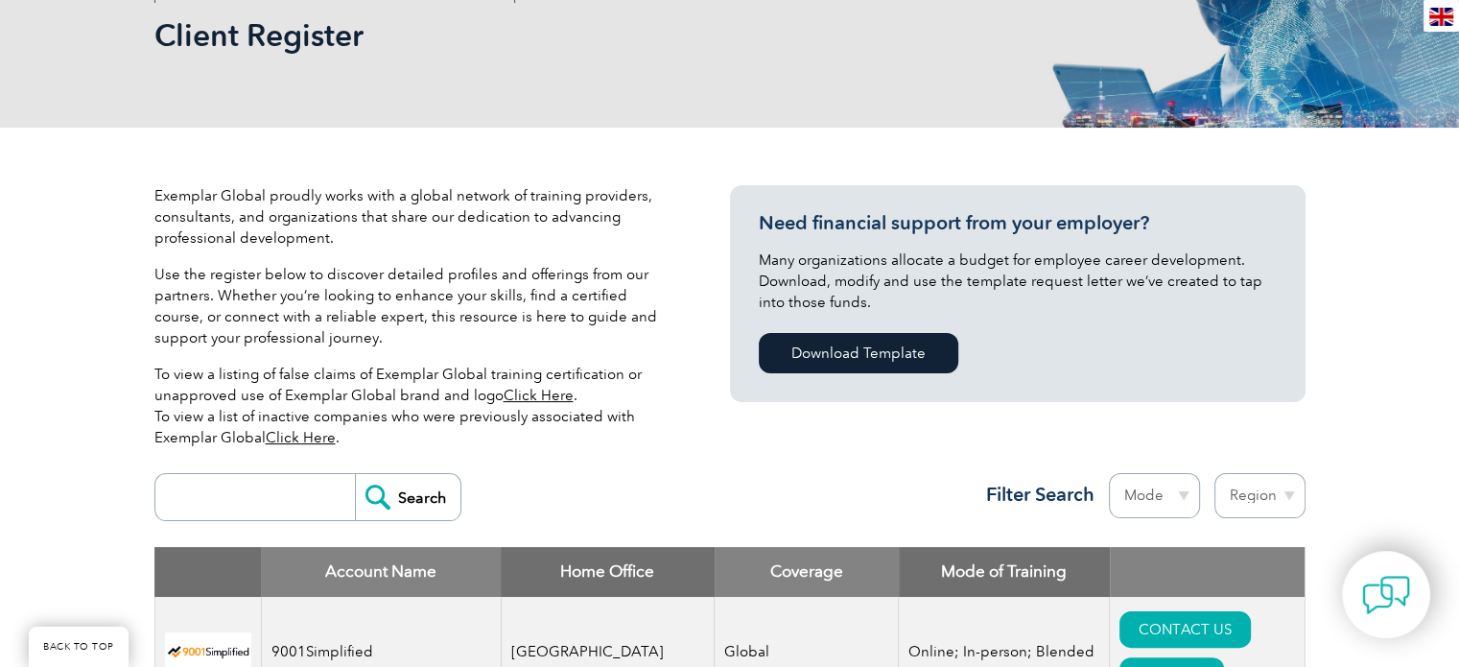
scroll to position [290, 0]
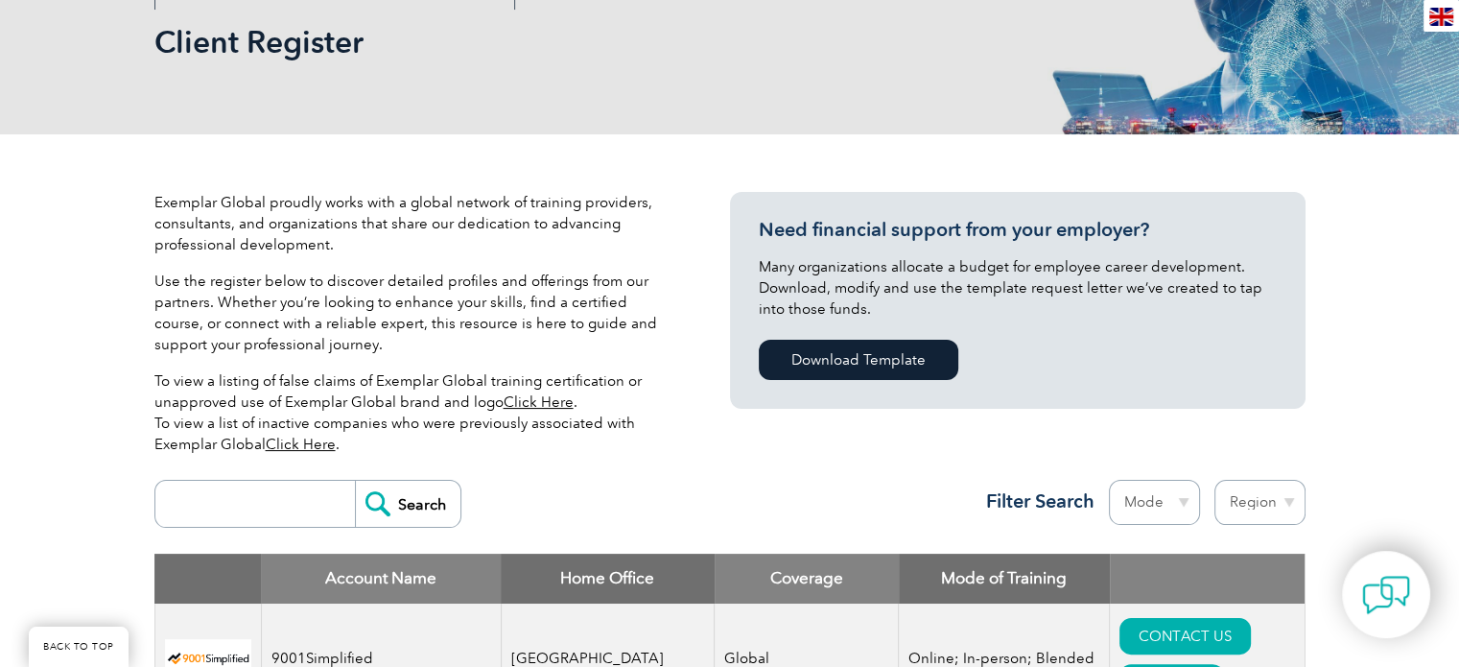
click at [290, 506] on input "search" at bounding box center [260, 504] width 190 height 46
type input "gitchia institute"
drag, startPoint x: 385, startPoint y: 513, endPoint x: 499, endPoint y: 462, distance: 125.4
click at [386, 513] on input "Search" at bounding box center [408, 504] width 106 height 46
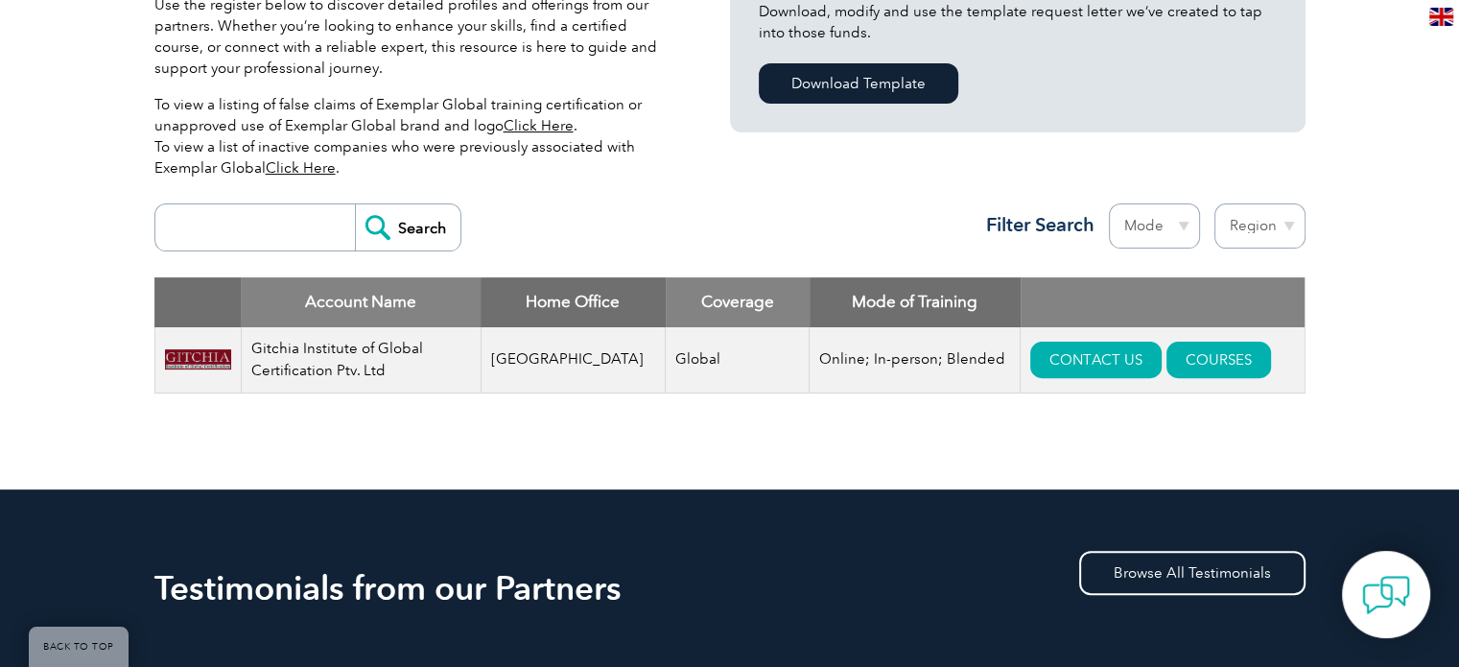
scroll to position [576, 0]
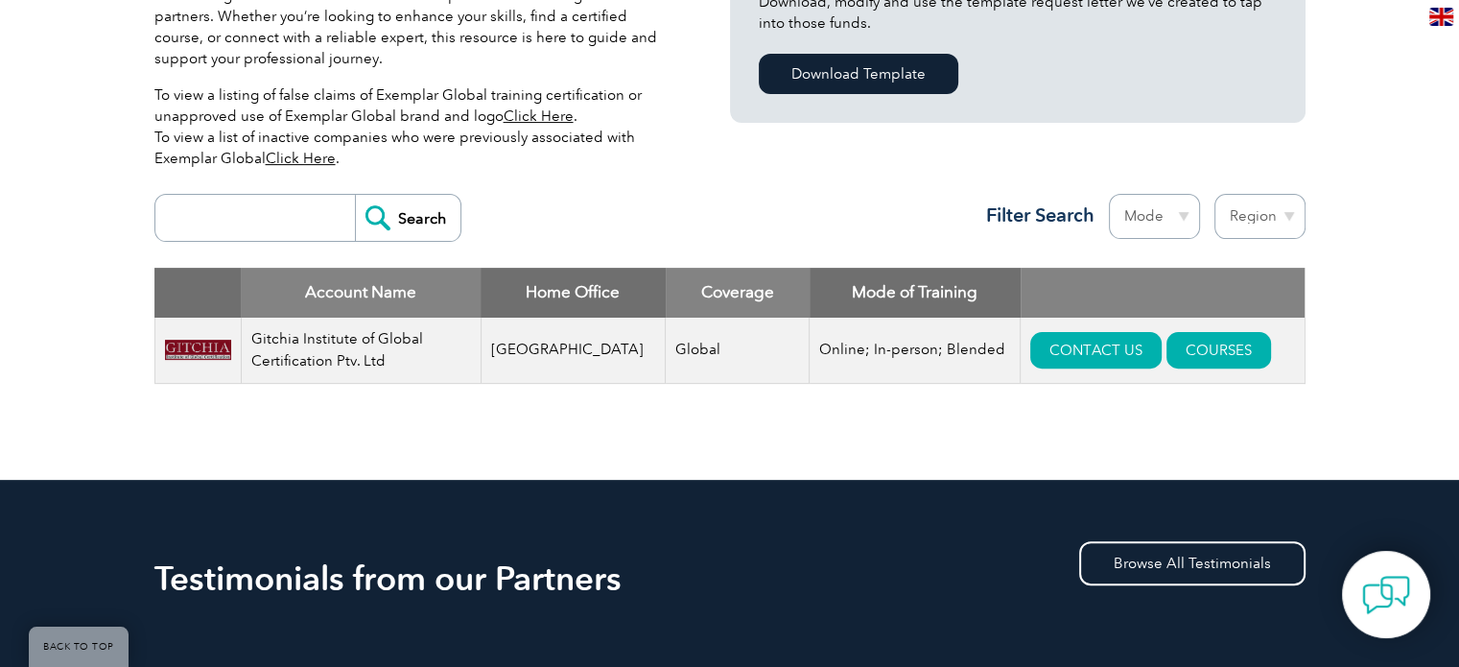
click at [337, 356] on td "Gitchia Institute of Global Certification Ptv. Ltd" at bounding box center [361, 351] width 240 height 66
click at [202, 355] on img at bounding box center [198, 350] width 66 height 21
click at [271, 337] on td "Gitchia Institute of Global Certification Ptv. Ltd" at bounding box center [361, 351] width 240 height 66
click at [261, 217] on input "search" at bounding box center [260, 218] width 190 height 46
click at [316, 217] on input "gitchia institute" at bounding box center [260, 218] width 190 height 46
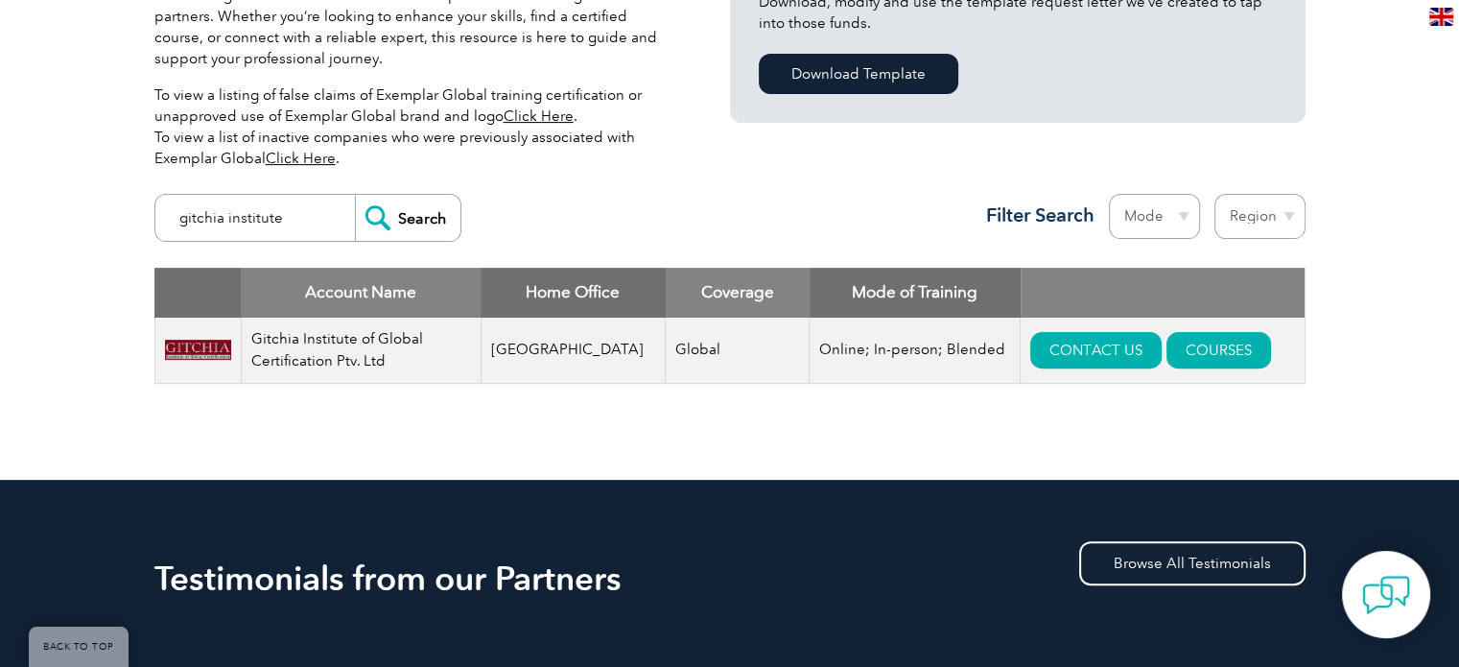
type input "gitchia institut"
click at [553, 218] on div "Search Region Australia Bahrain Bangladesh Brazil Canada Colombia Dominican Rep…" at bounding box center [729, 225] width 1151 height 83
click at [414, 233] on input "Search" at bounding box center [408, 218] width 106 height 46
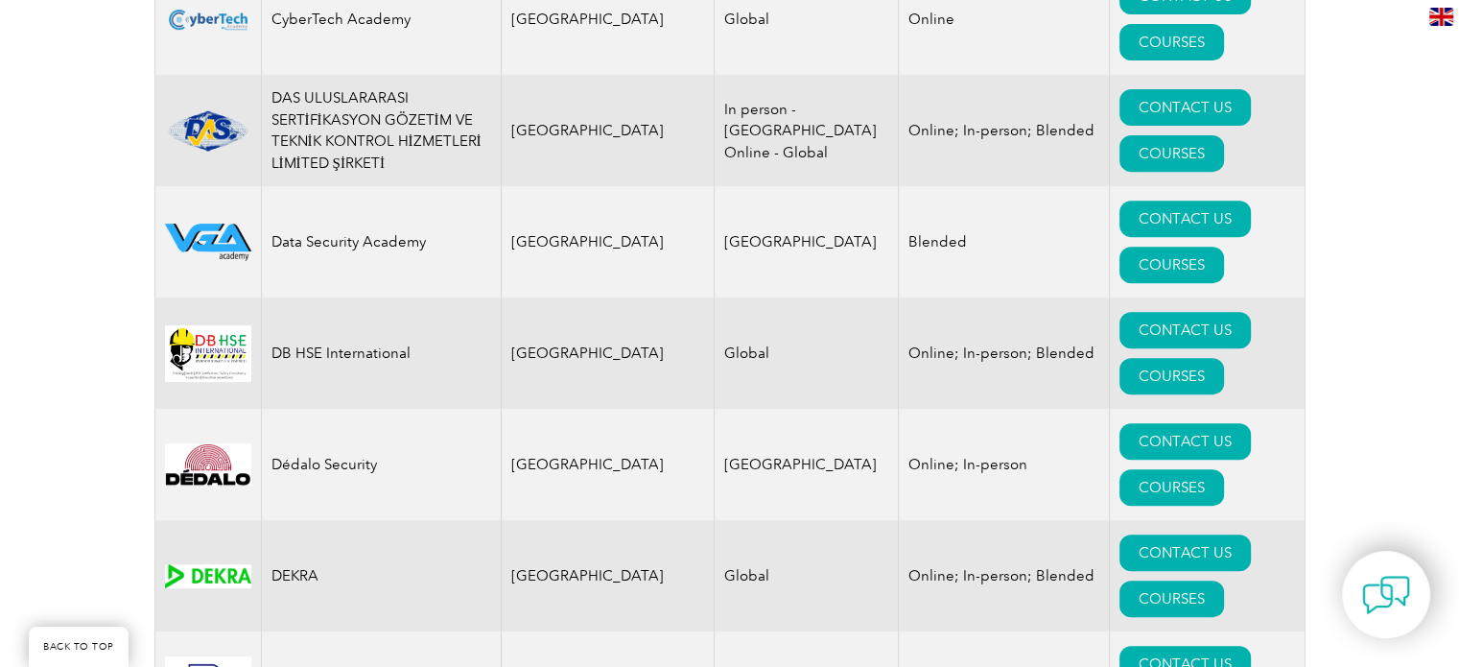
scroll to position [8156, 0]
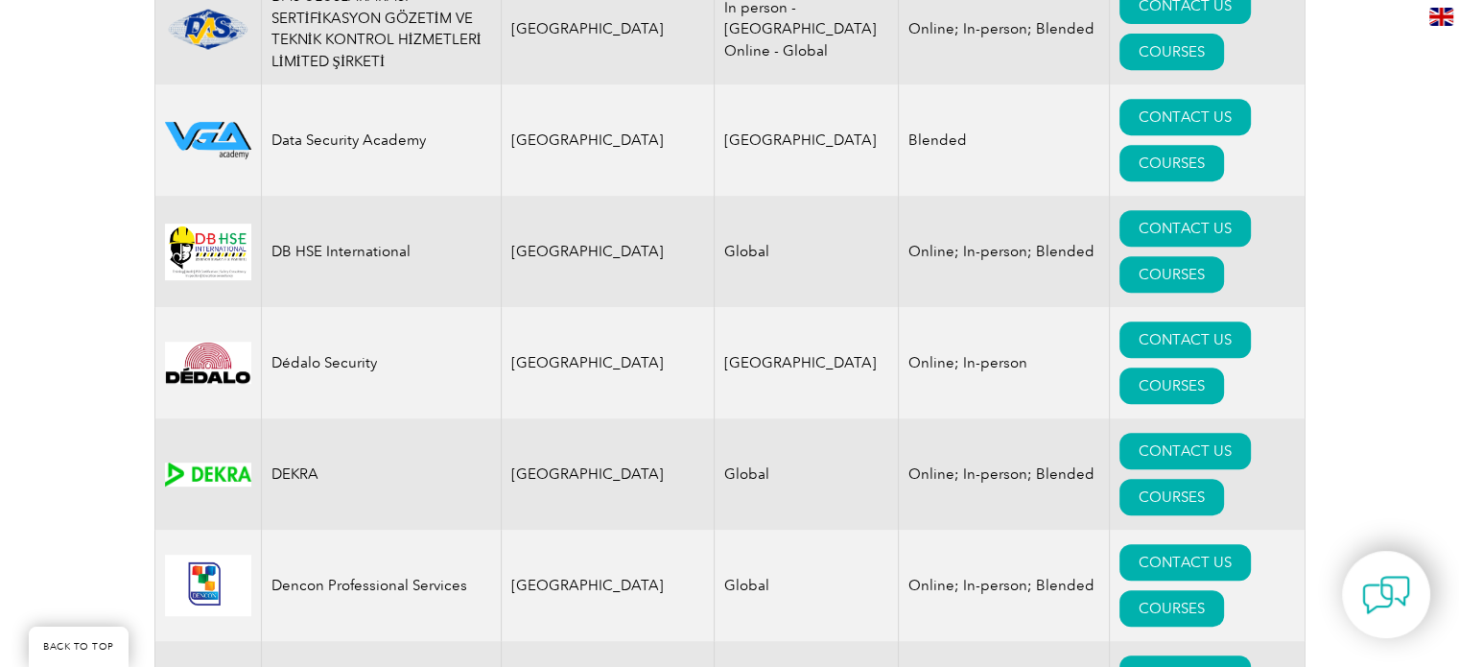
drag, startPoint x: 288, startPoint y: 217, endPoint x: 356, endPoint y: 238, distance: 71.3
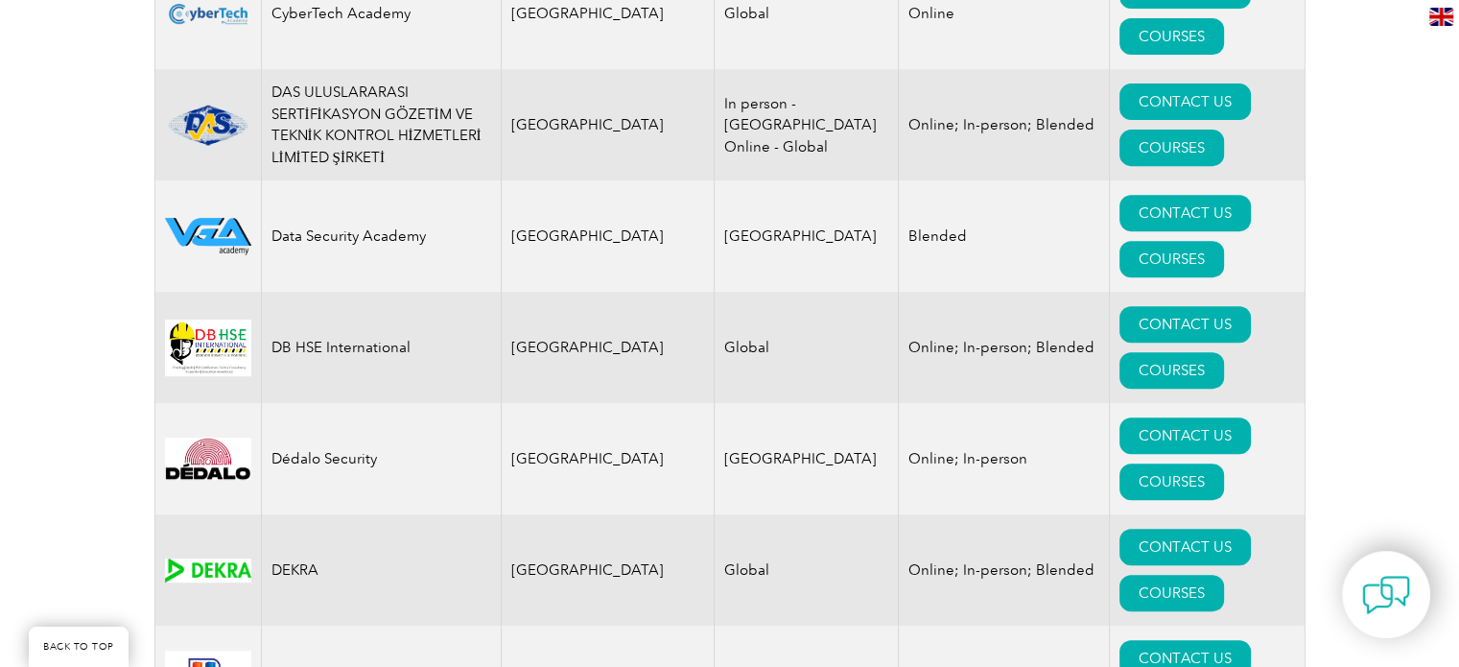
scroll to position [7964, 0]
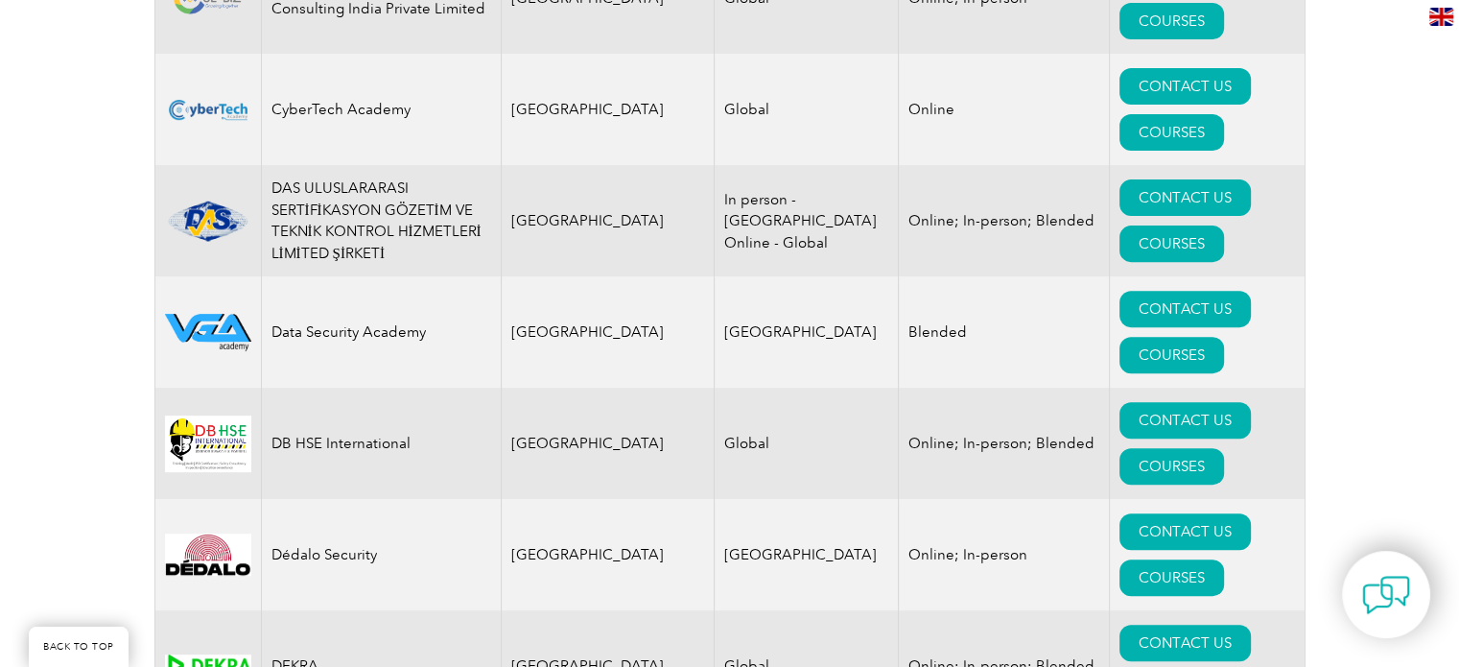
drag, startPoint x: 278, startPoint y: 206, endPoint x: 401, endPoint y: 412, distance: 239.3
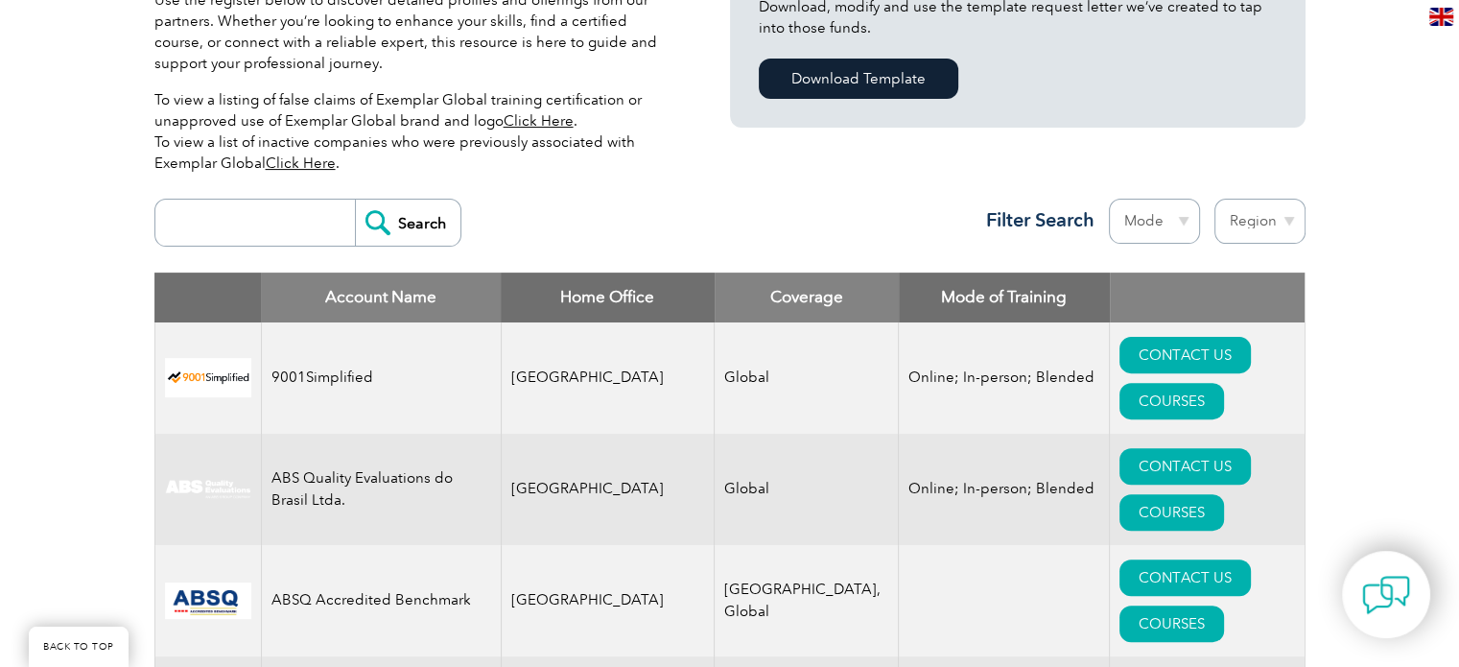
scroll to position [576, 0]
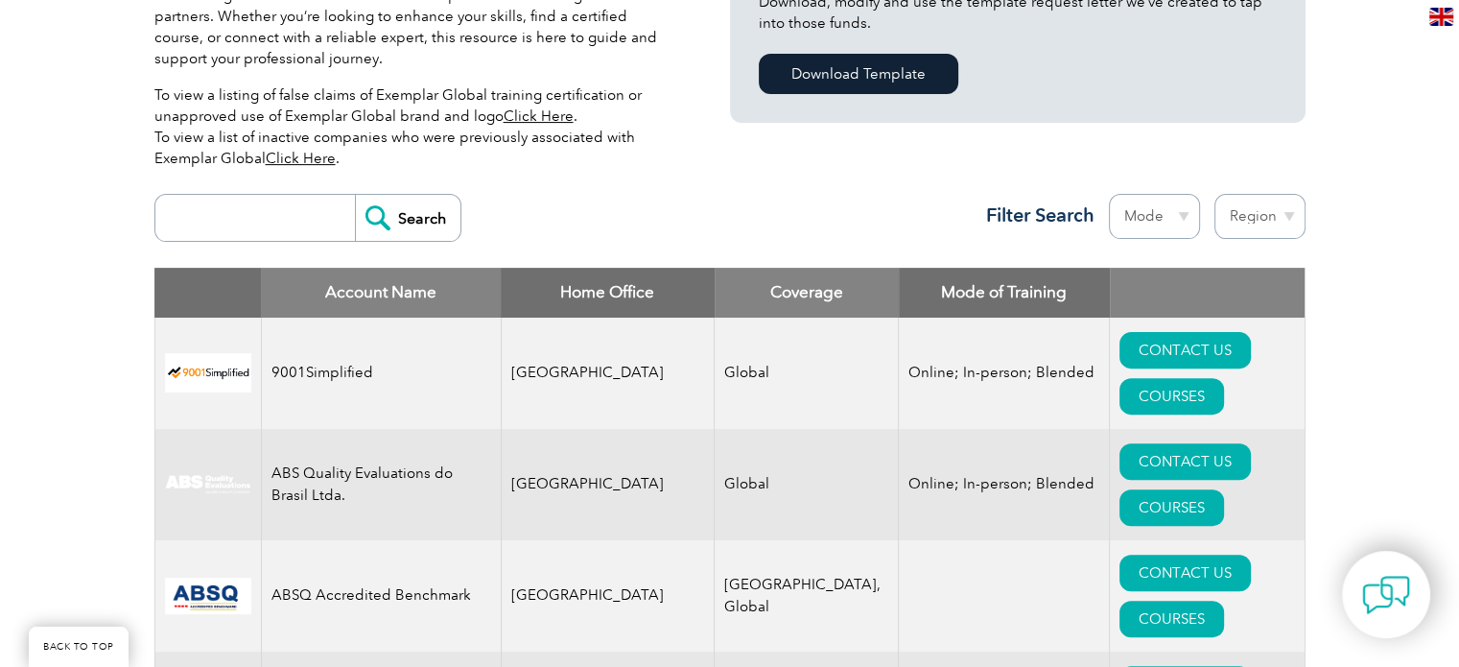
click at [275, 219] on input "search" at bounding box center [260, 218] width 190 height 46
type input "gitchia institute"
click at [391, 222] on input "Search" at bounding box center [408, 218] width 106 height 46
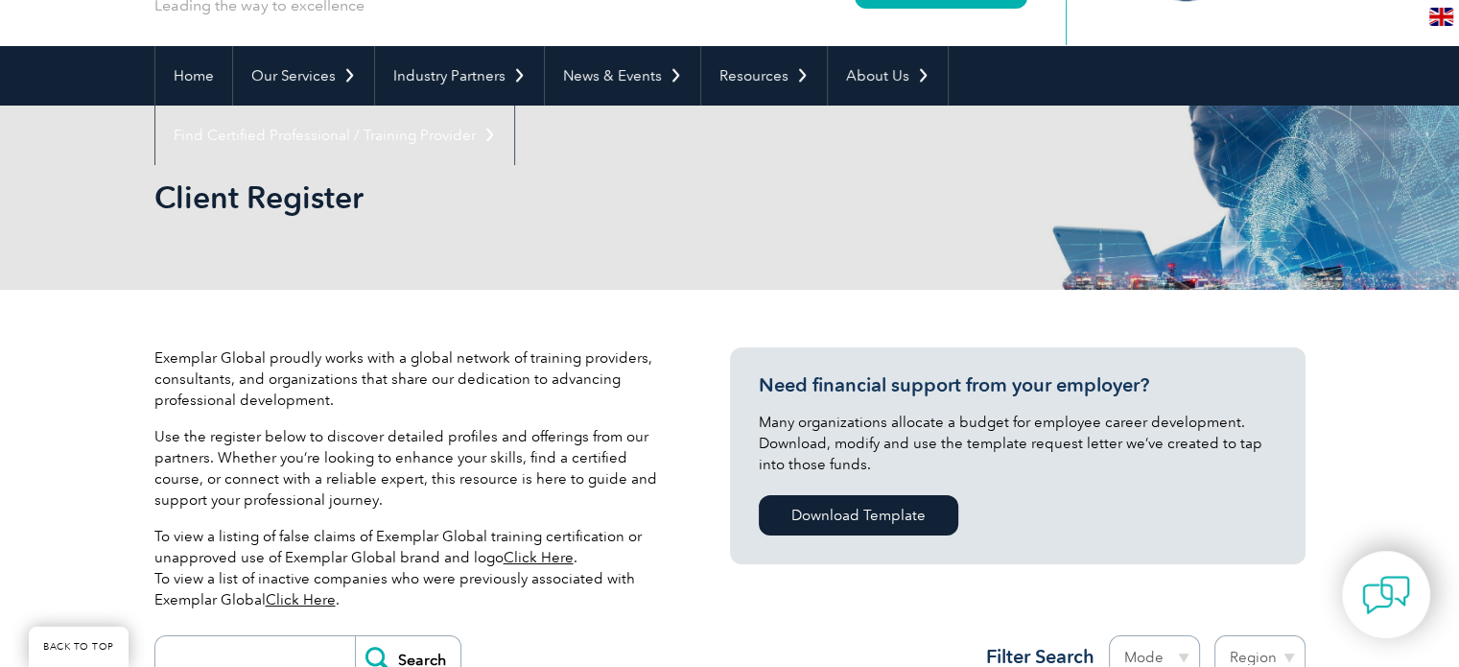
scroll to position [480, 0]
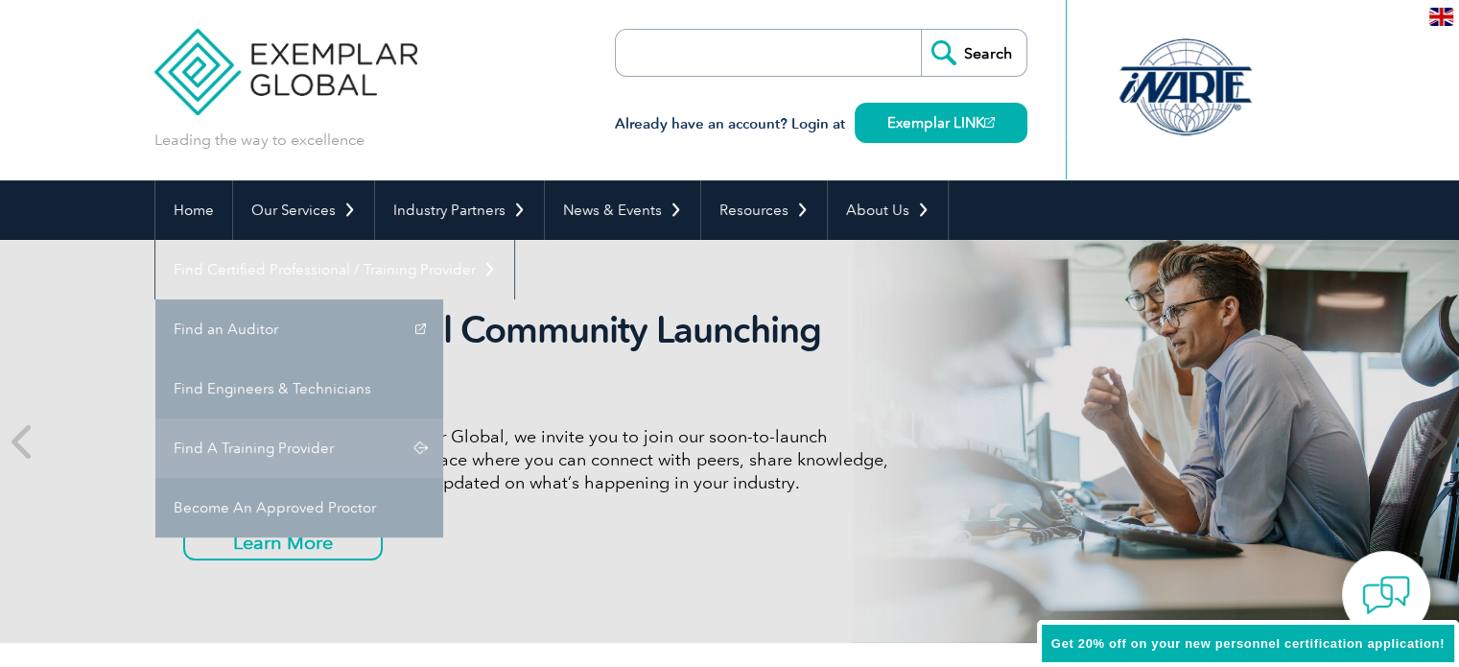
click at [443, 418] on link "Find A Training Provider" at bounding box center [299, 447] width 288 height 59
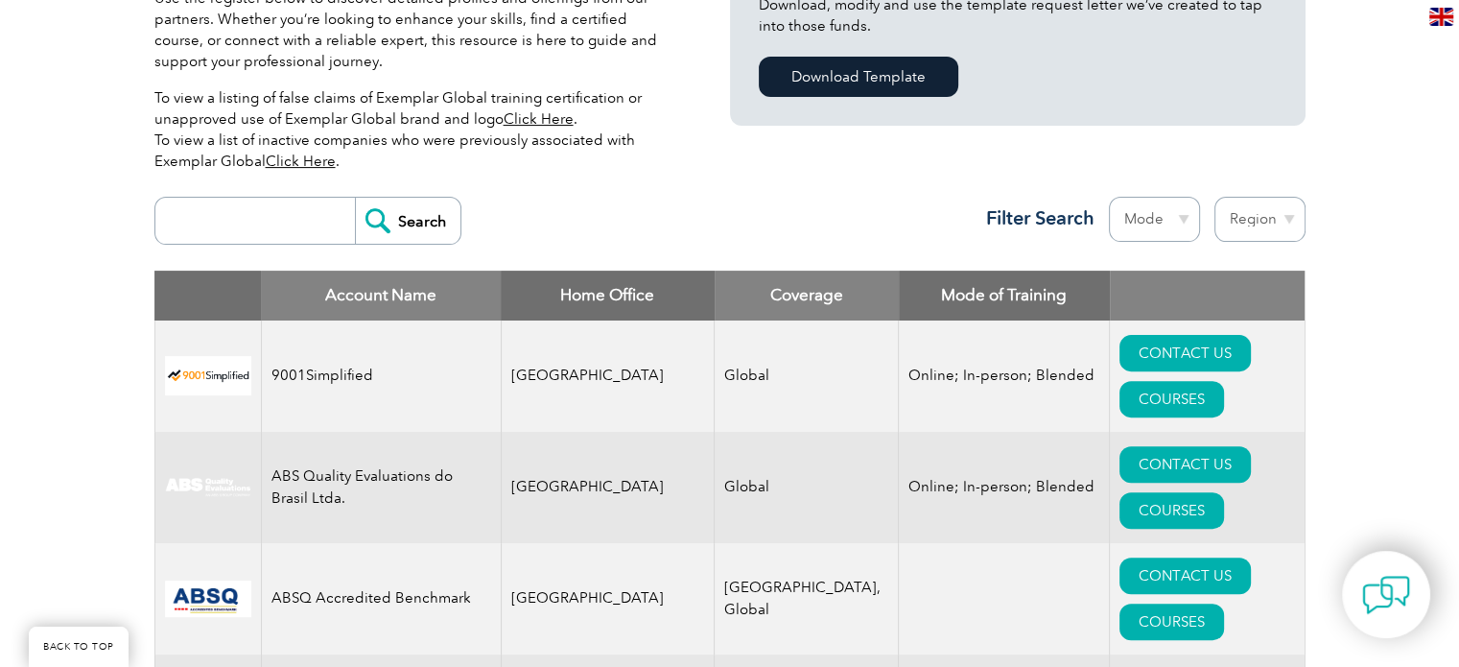
scroll to position [576, 0]
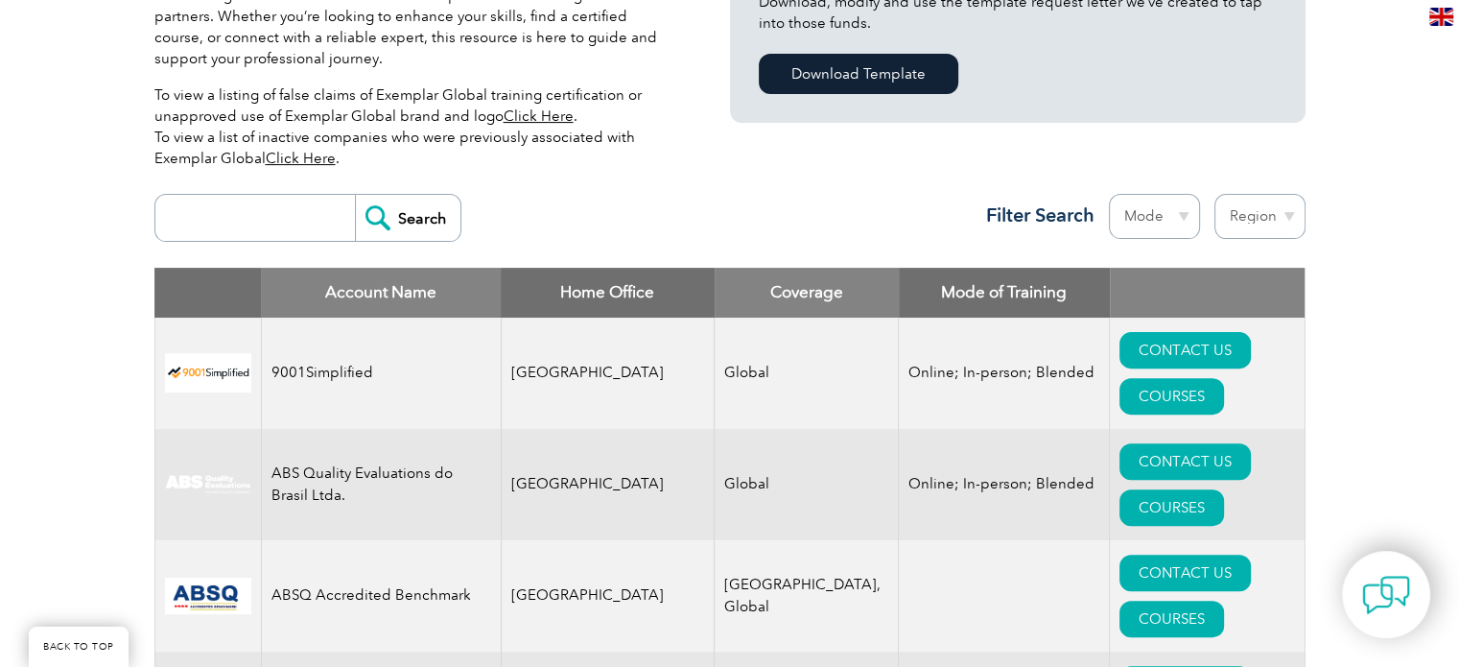
click at [1255, 228] on select "Region Australia Bahrain Bangladesh Brazil Canada Colombia Dominican Republic E…" at bounding box center [1260, 216] width 91 height 45
select select "Pakistan"
click at [1215, 194] on select "Region Australia Bahrain Bangladesh Brazil Canada Colombia Dominican Republic E…" at bounding box center [1260, 216] width 91 height 45
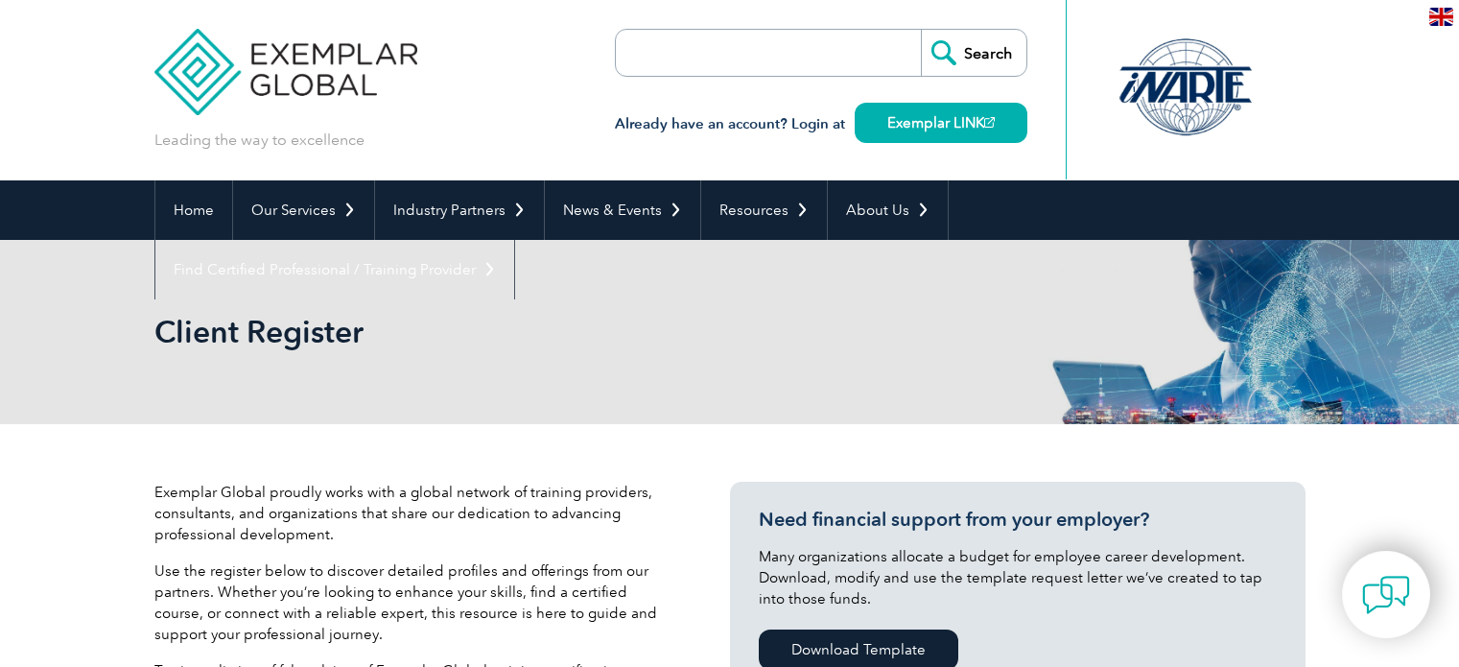
select select "[GEOGRAPHIC_DATA]"
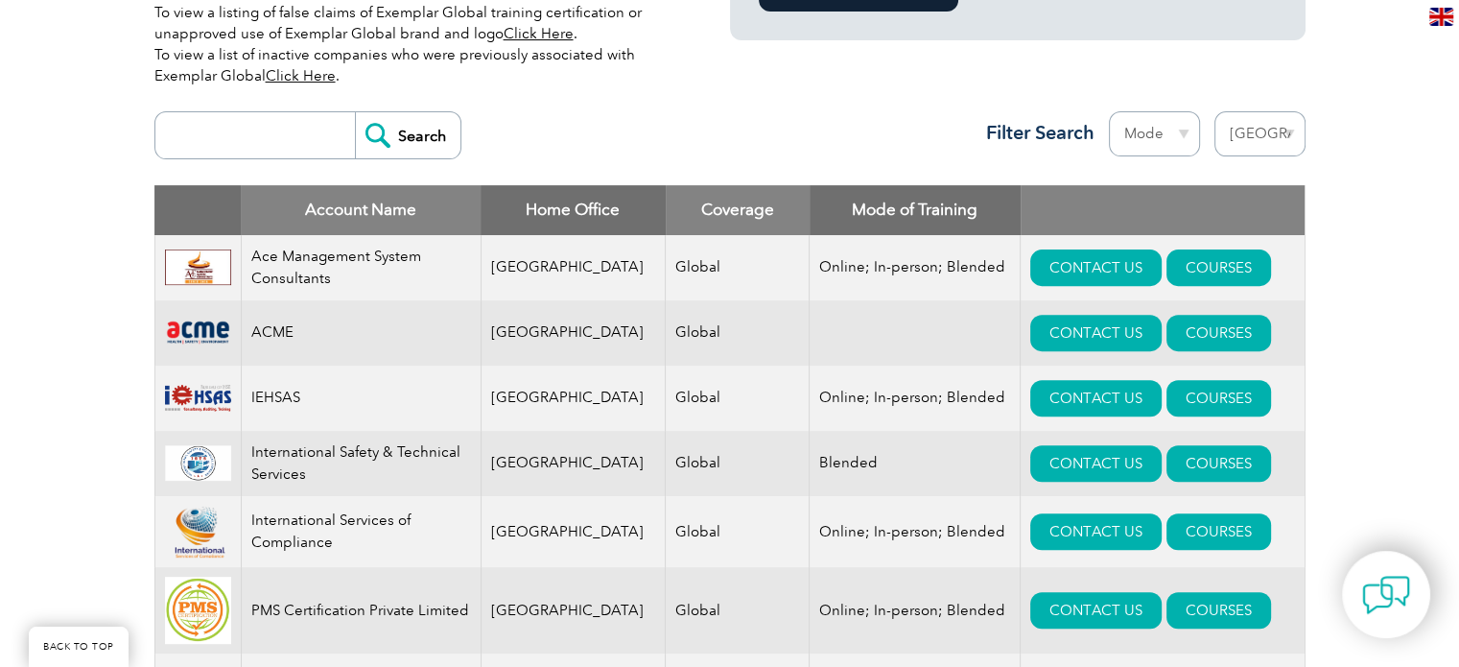
scroll to position [640, 0]
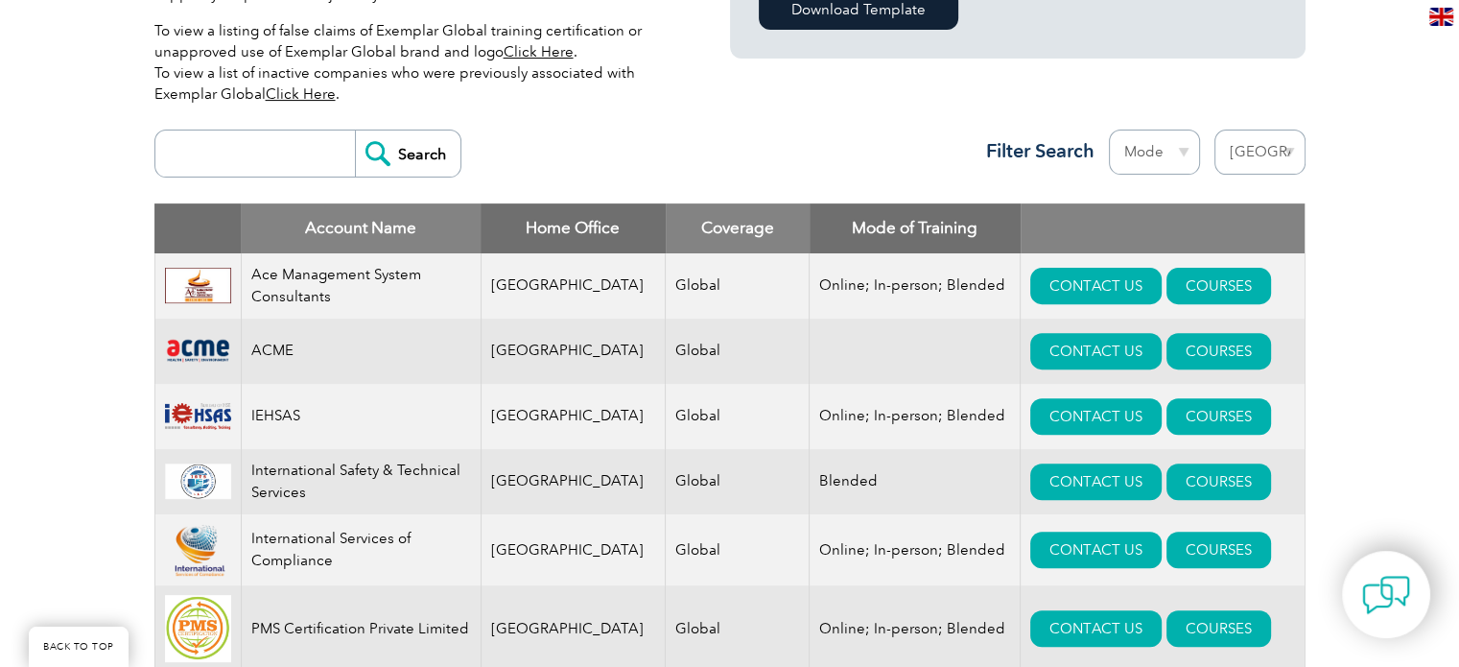
click at [1282, 150] on select "Region [GEOGRAPHIC_DATA] [GEOGRAPHIC_DATA] [GEOGRAPHIC_DATA] [GEOGRAPHIC_DATA] …" at bounding box center [1260, 152] width 91 height 45
click at [8, 341] on div "Exemplar Global proudly works with a global network of training providers, cons…" at bounding box center [729, 309] width 1459 height 1050
click at [1233, 155] on select "Region Australia Bahrain Bangladesh Brazil Canada Colombia Dominican Republic E…" at bounding box center [1260, 152] width 91 height 45
click at [818, 132] on div "Search Region Australia Bahrain Bangladesh Brazil Canada Colombia Dominican Rep…" at bounding box center [729, 161] width 1151 height 83
click at [299, 157] on input "search" at bounding box center [260, 153] width 190 height 46
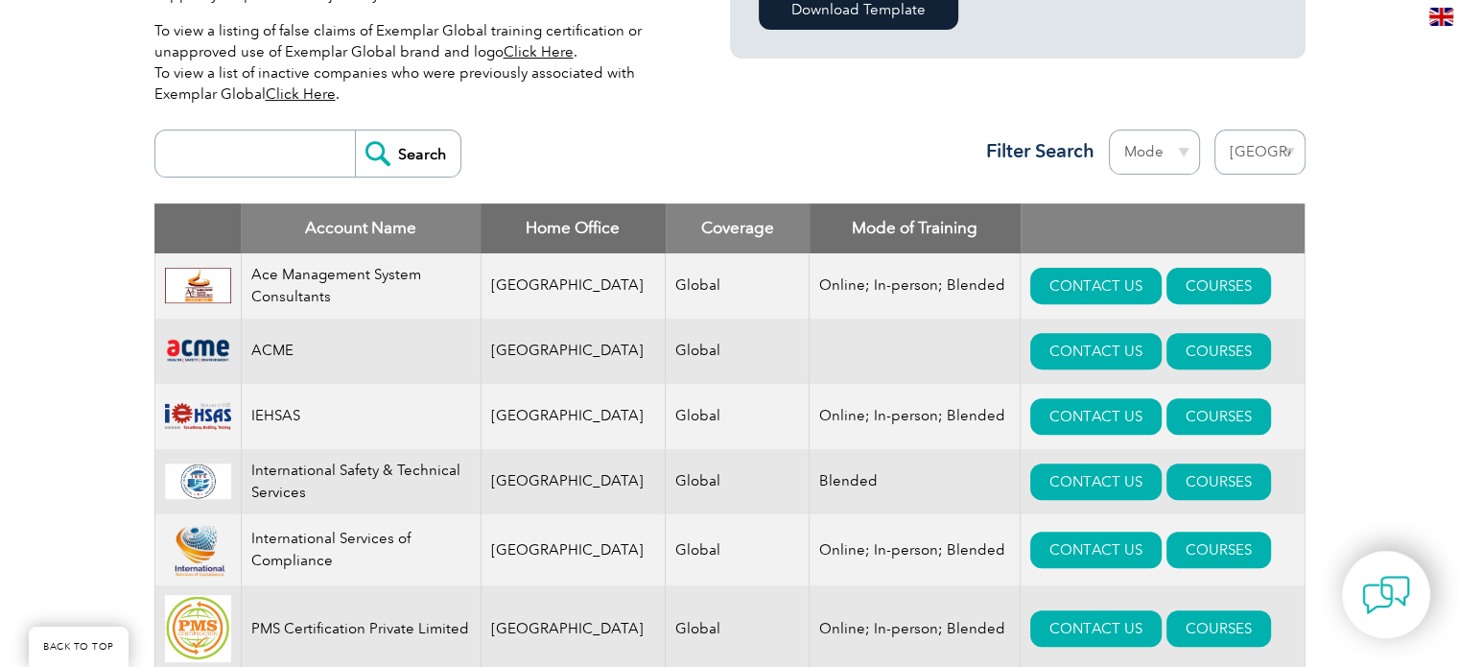
type input "gitchia institute"
drag, startPoint x: 411, startPoint y: 148, endPoint x: 538, endPoint y: 158, distance: 128.1
click at [413, 148] on input "Search" at bounding box center [408, 153] width 106 height 46
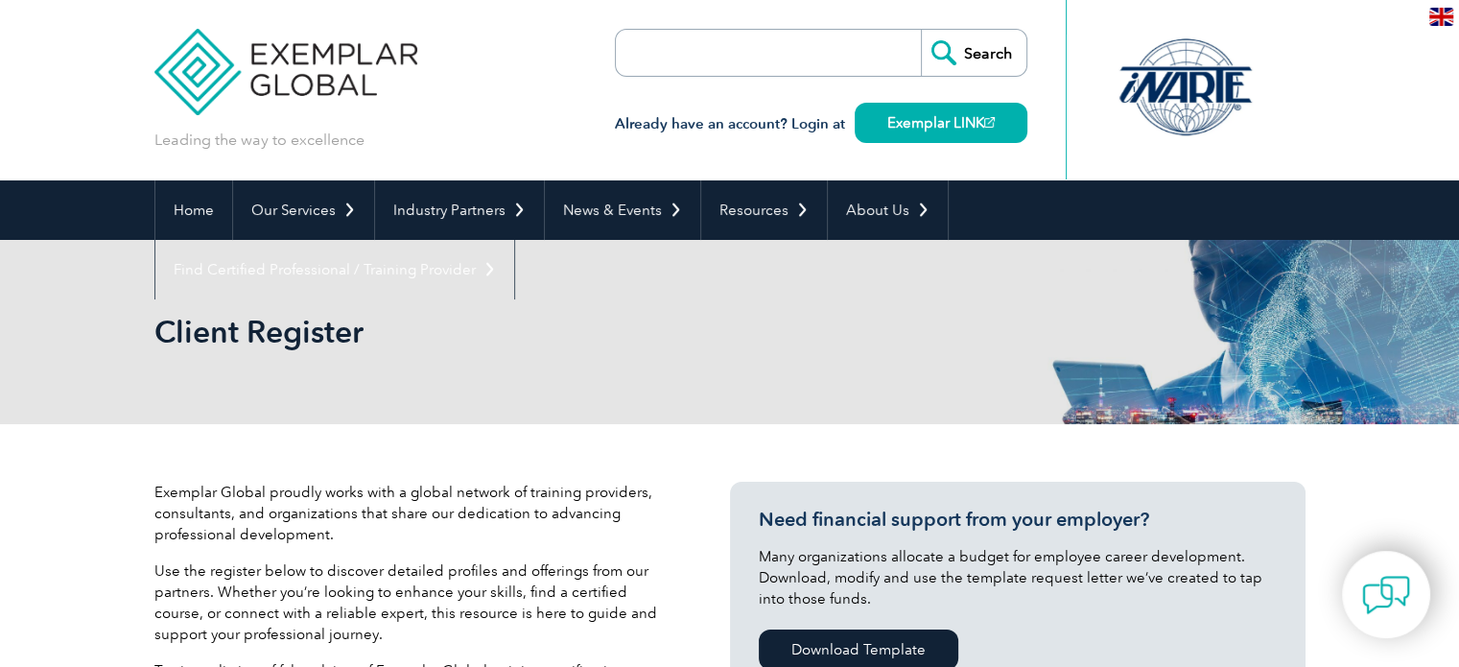
scroll to position [576, 0]
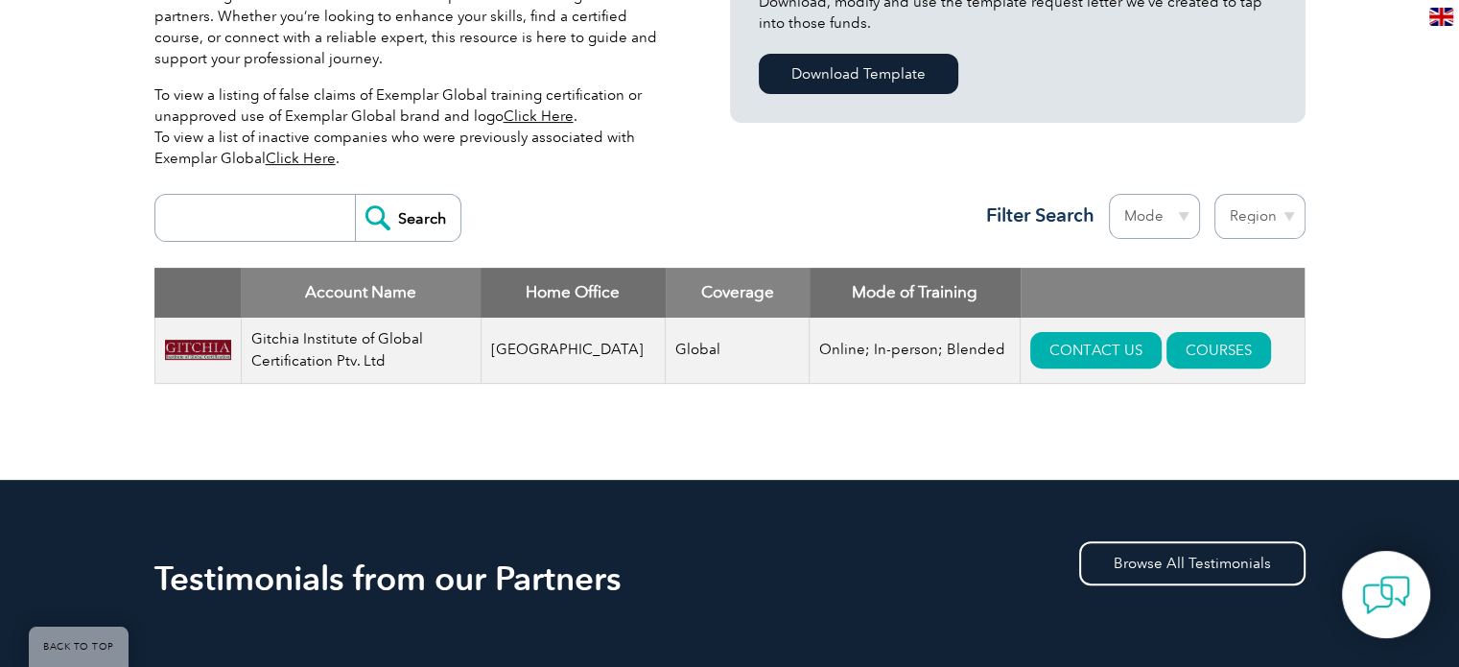
click at [387, 227] on input "Search" at bounding box center [408, 218] width 106 height 46
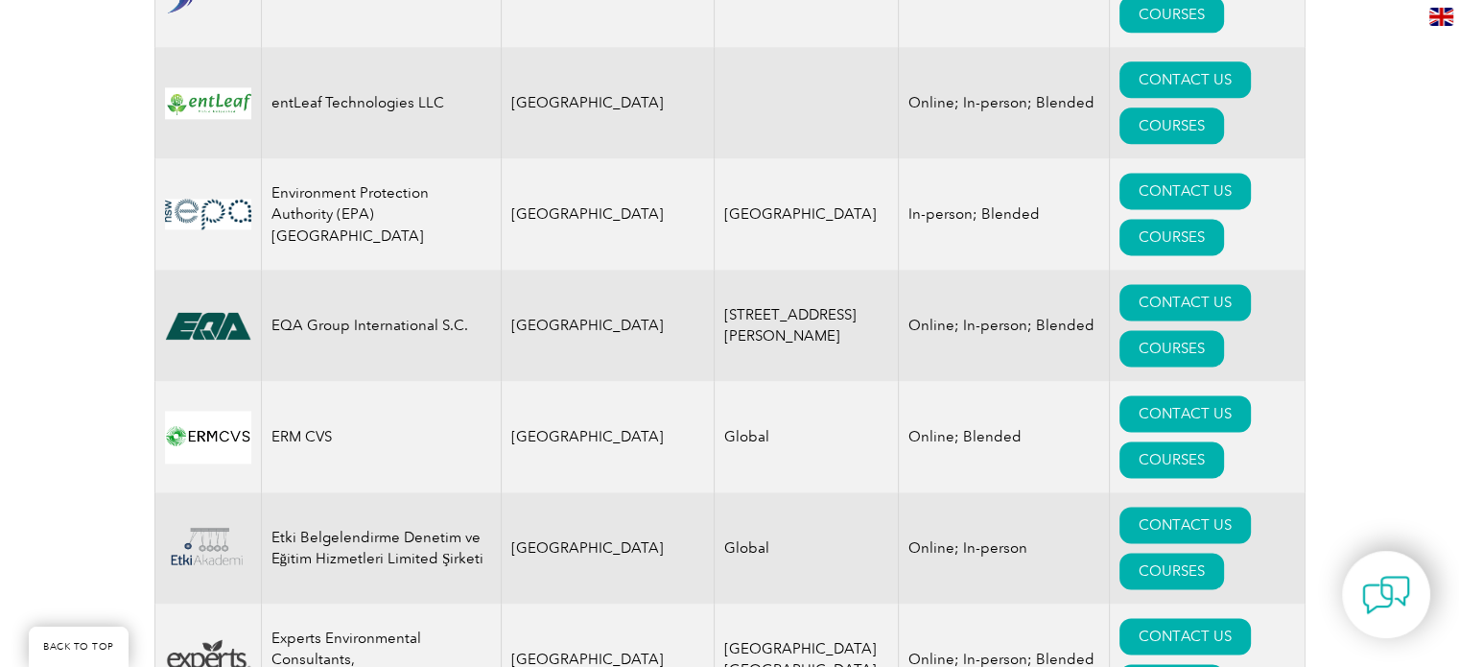
scroll to position [9575, 0]
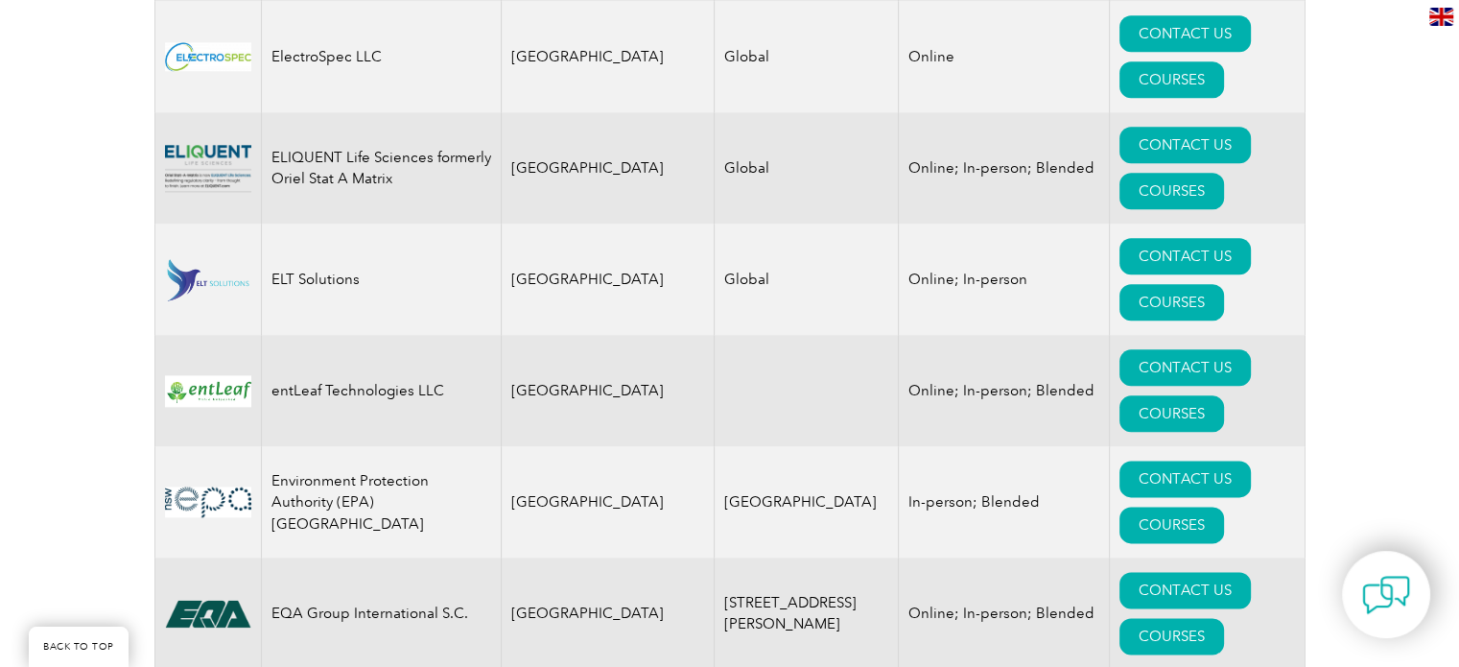
drag, startPoint x: 278, startPoint y: 272, endPoint x: 391, endPoint y: 273, distance: 113.2
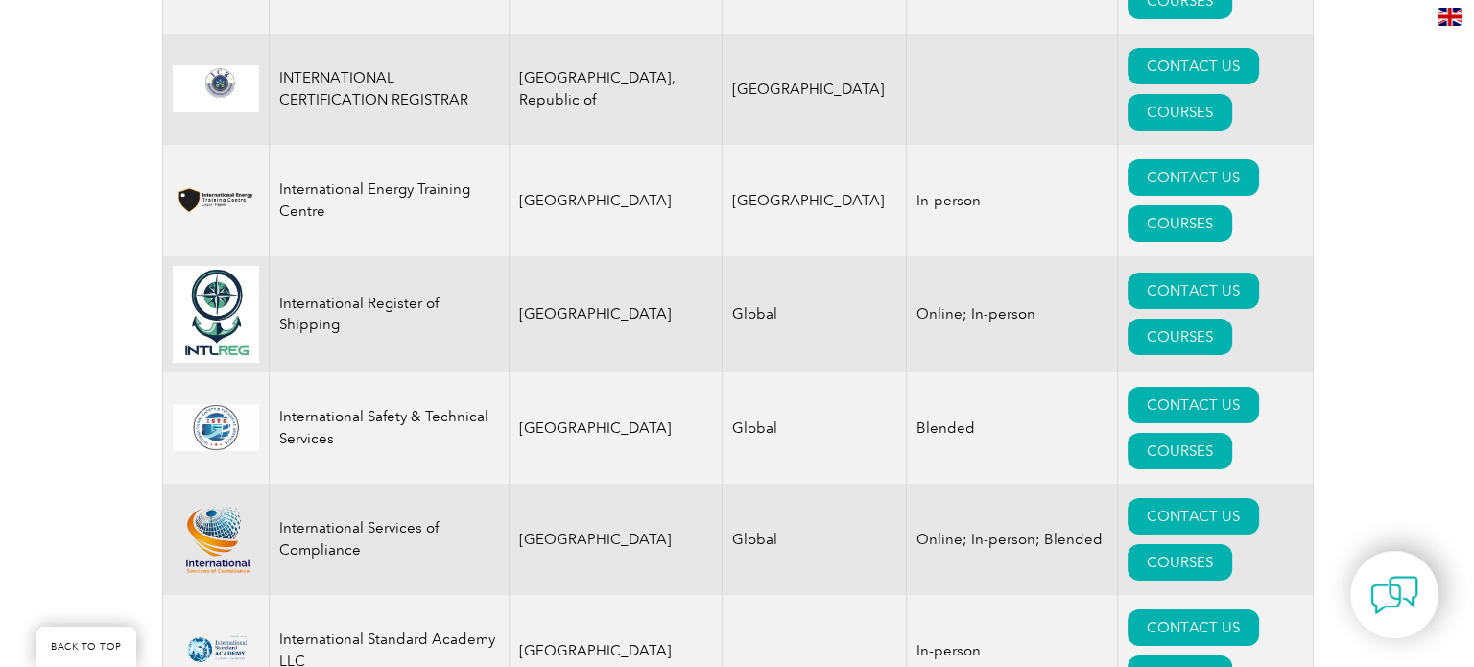
scroll to position [14469, 0]
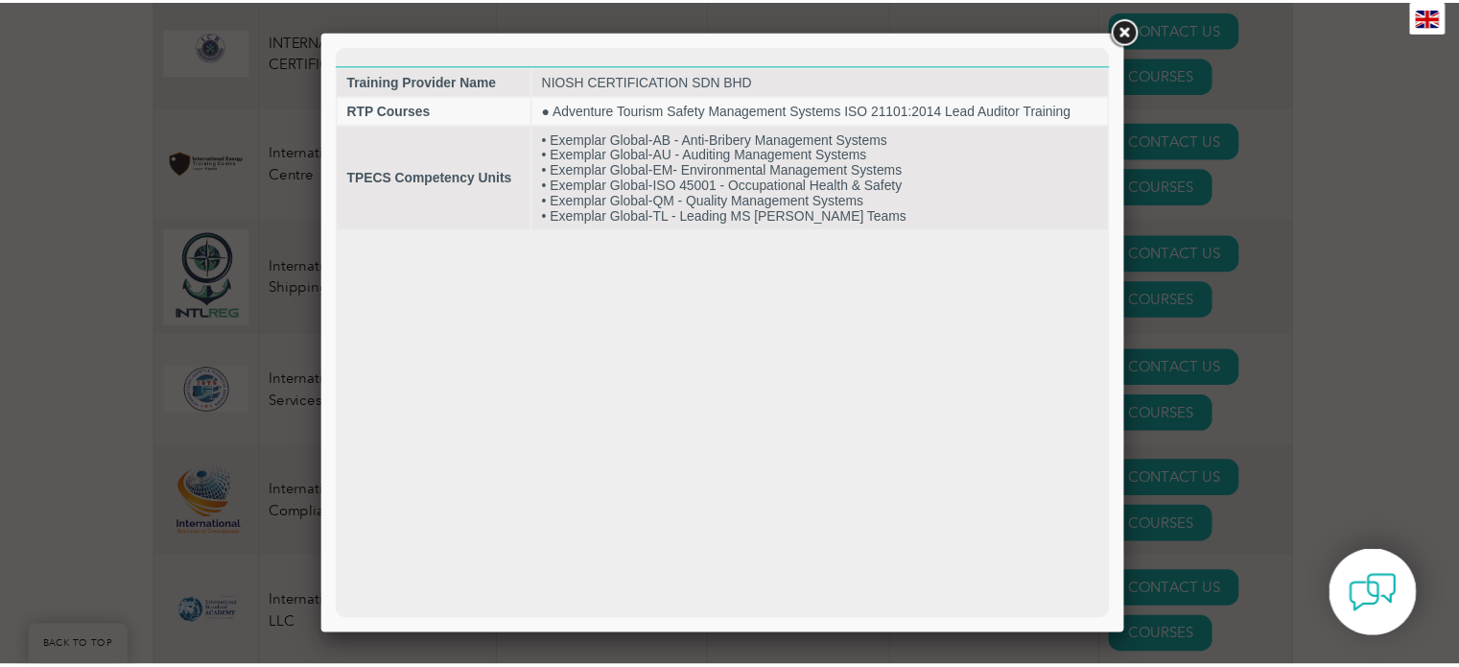
scroll to position [0, 0]
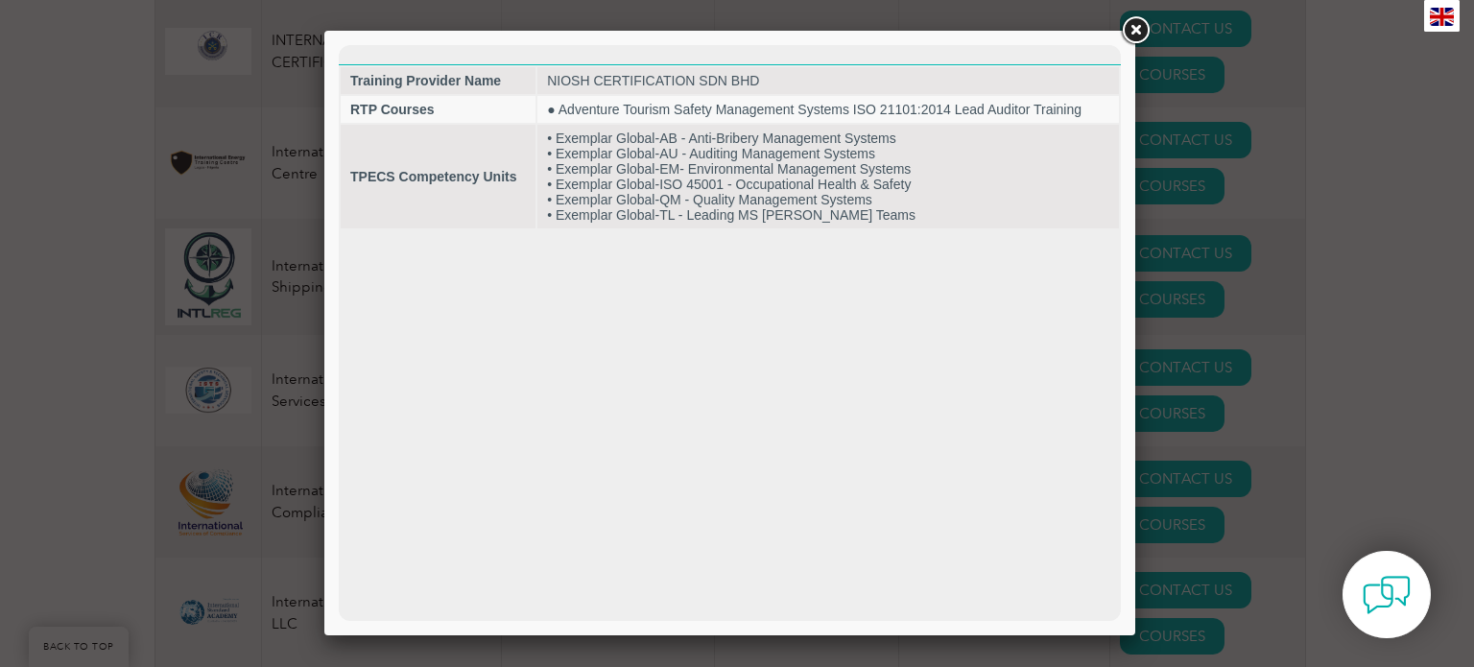
click at [1135, 25] on link at bounding box center [1135, 30] width 35 height 35
